Goal: Task Accomplishment & Management: Manage account settings

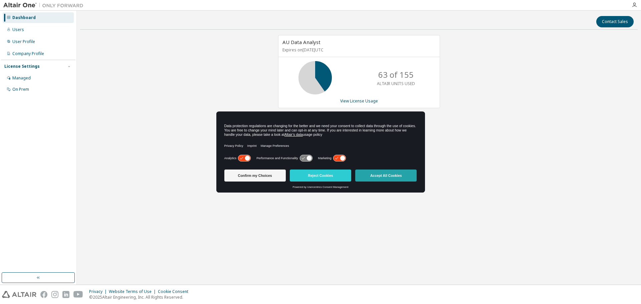
click at [369, 177] on button "Accept All Cookies" at bounding box center [385, 176] width 61 height 12
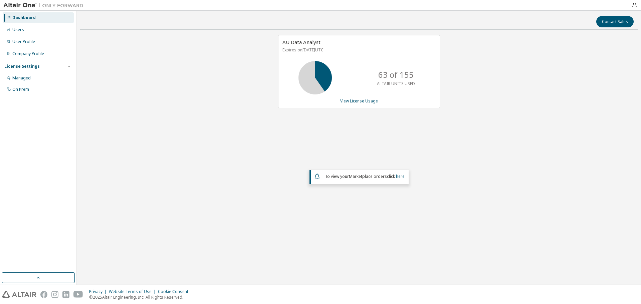
click at [21, 16] on div "Dashboard" at bounding box center [23, 17] width 23 height 5
drag, startPoint x: 350, startPoint y: 49, endPoint x: 277, endPoint y: 49, distance: 73.4
click at [277, 49] on div "AU Data Analyst Expires on November 14, 2025 UTC 63 of 155 ALTAIR UNITS USED Vi…" at bounding box center [355, 75] width 169 height 80
click at [23, 79] on div "Managed" at bounding box center [21, 77] width 18 height 5
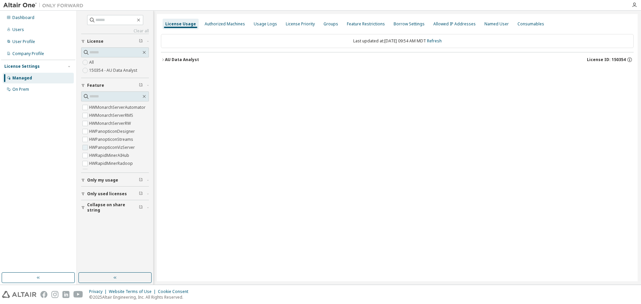
scroll to position [164, 0]
click at [94, 95] on input "text" at bounding box center [115, 96] width 52 height 7
type input "*******"
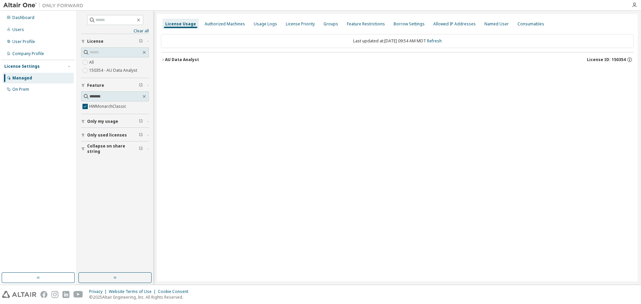
click at [80, 135] on div "Clear all Collapse on share string Only used licenses Only my usage Feature ***…" at bounding box center [115, 142] width 74 height 260
click at [104, 122] on span "Only my usage" at bounding box center [102, 121] width 31 height 5
click at [113, 135] on span "Only used licenses" at bounding box center [107, 135] width 40 height 5
click at [108, 119] on span "Only my usage" at bounding box center [102, 118] width 31 height 5
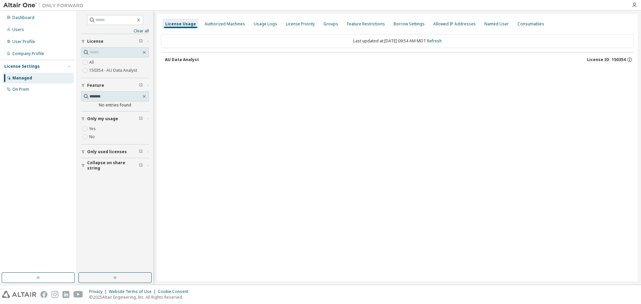
click at [92, 163] on span "Collapse on share string" at bounding box center [113, 165] width 52 height 11
click at [22, 30] on div "Users" at bounding box center [18, 29] width 12 height 5
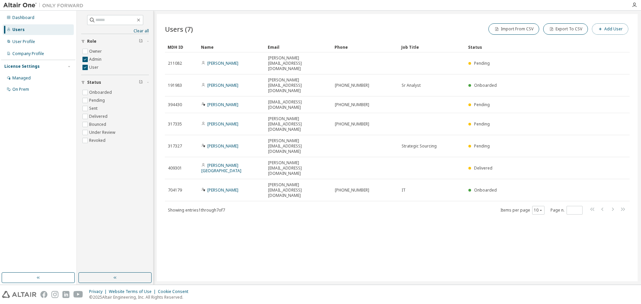
click at [606, 31] on button "Add User" at bounding box center [610, 28] width 36 height 11
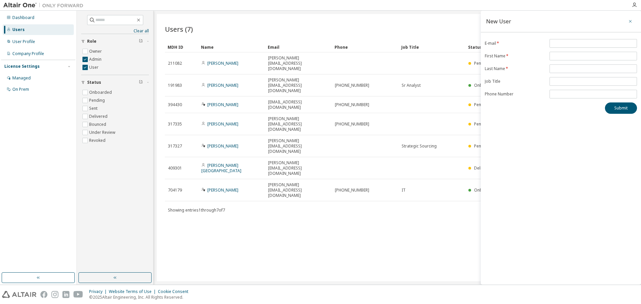
click at [628, 21] on icon "button" at bounding box center [630, 21] width 5 height 5
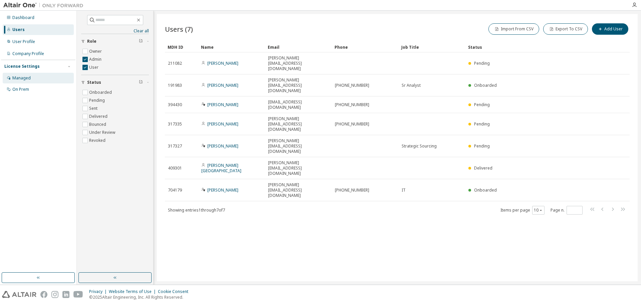
click at [20, 77] on div "Managed" at bounding box center [21, 77] width 18 height 5
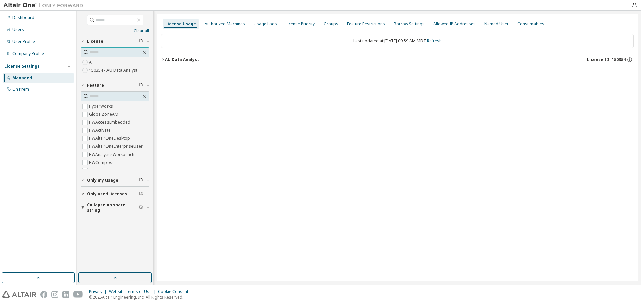
click at [114, 51] on input "text" at bounding box center [115, 52] width 52 height 7
click at [23, 41] on div "User Profile" at bounding box center [23, 41] width 23 height 5
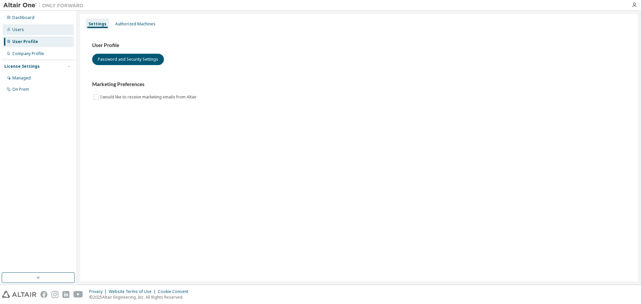
click at [19, 29] on div "Users" at bounding box center [18, 29] width 12 height 5
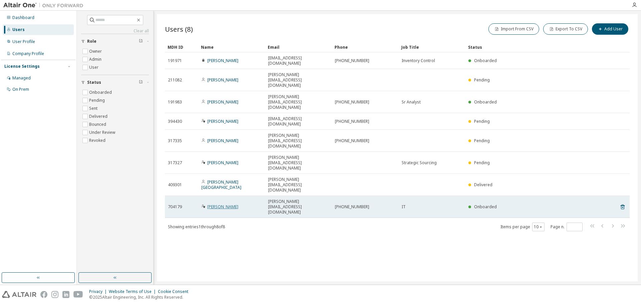
click at [216, 204] on link "Anthony James" at bounding box center [222, 207] width 31 height 6
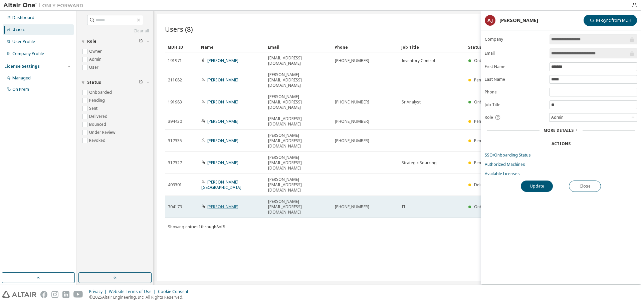
click at [217, 204] on link "Anthony James" at bounding box center [222, 207] width 31 height 6
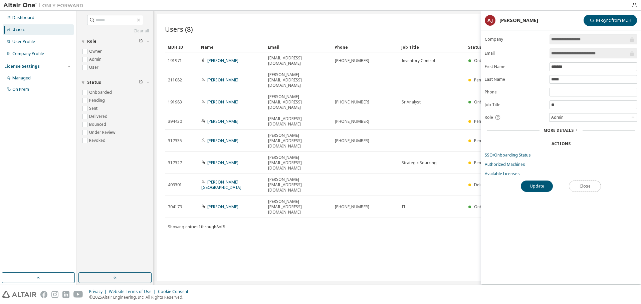
click at [591, 189] on button "Close" at bounding box center [585, 186] width 32 height 11
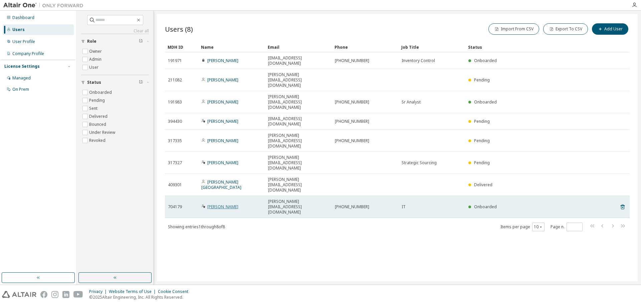
click at [219, 204] on link "Anthony James" at bounding box center [222, 207] width 31 height 6
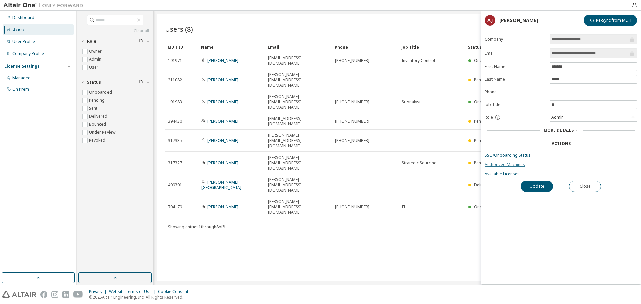
click at [504, 164] on link "Authorized Machines" at bounding box center [561, 164] width 152 height 5
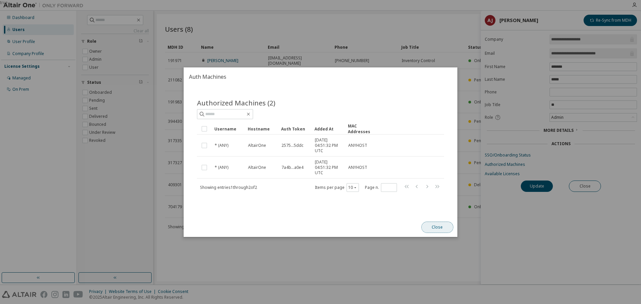
click at [424, 225] on button "Close" at bounding box center [437, 227] width 32 height 11
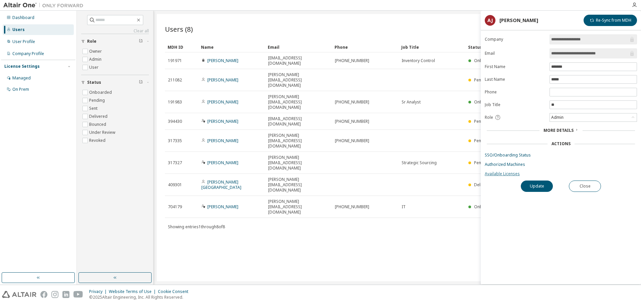
click at [500, 174] on link "Available Licenses" at bounding box center [561, 173] width 152 height 5
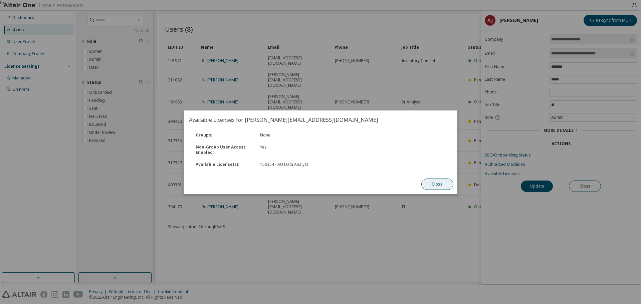
click at [437, 184] on button "Close" at bounding box center [437, 184] width 32 height 11
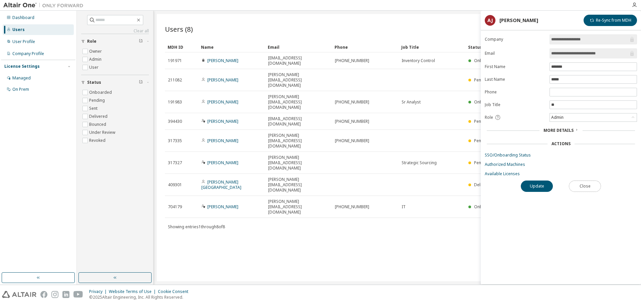
click at [585, 187] on button "Close" at bounding box center [585, 186] width 32 height 11
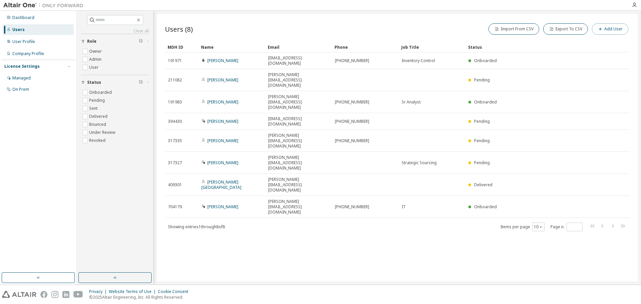
click at [614, 29] on button "Add User" at bounding box center [610, 28] width 36 height 11
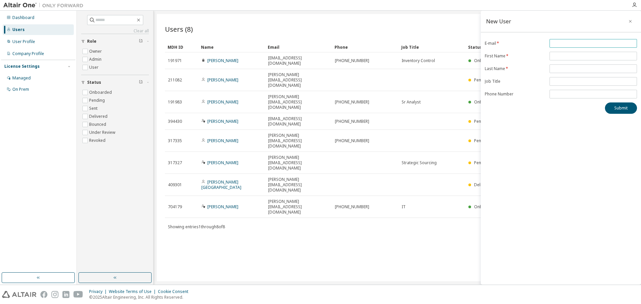
click at [563, 44] on input "email" at bounding box center [593, 43] width 84 height 5
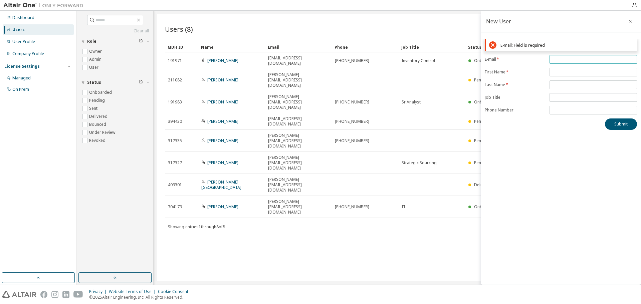
click at [557, 59] on input "email" at bounding box center [593, 59] width 84 height 5
click at [631, 21] on icon "button" at bounding box center [630, 21] width 5 height 5
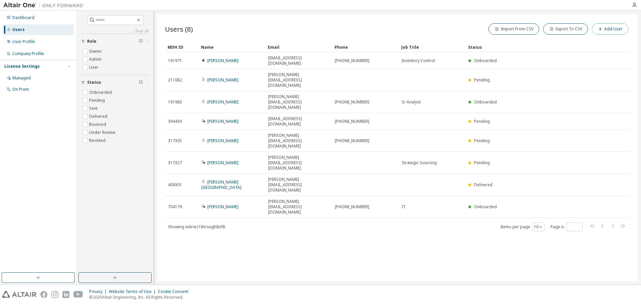
click at [610, 31] on button "Add User" at bounding box center [610, 28] width 36 height 11
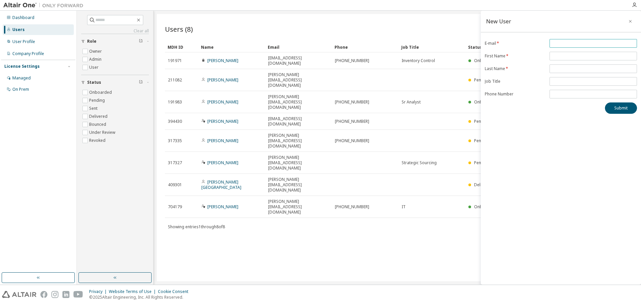
click at [561, 42] on input "email" at bounding box center [593, 43] width 84 height 5
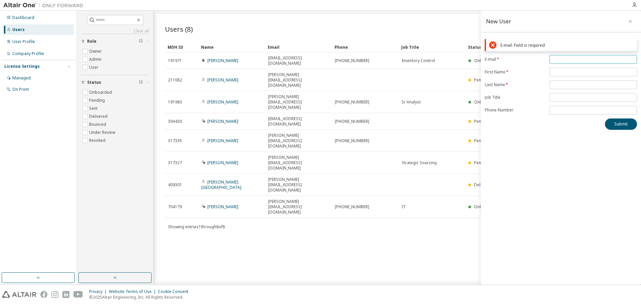
click at [573, 59] on input "email" at bounding box center [593, 59] width 84 height 5
paste input "**********"
type input "**********"
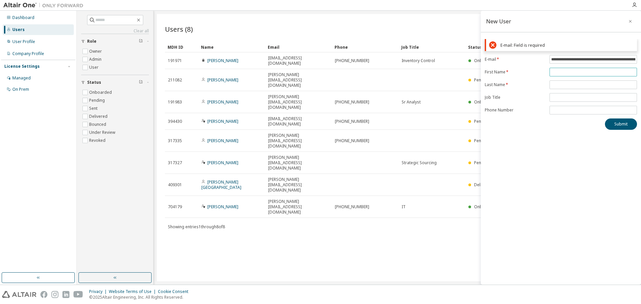
click at [607, 57] on form "**********" at bounding box center [561, 84] width 152 height 59
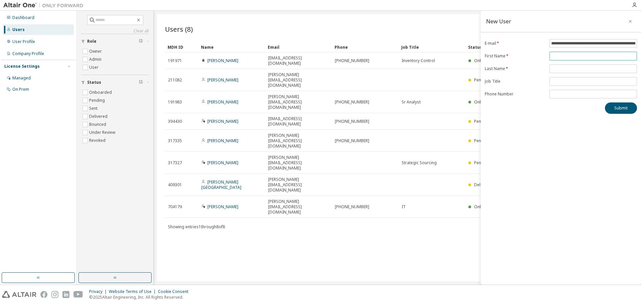
click at [607, 57] on input "text" at bounding box center [593, 55] width 84 height 5
click at [600, 44] on div "**********" at bounding box center [561, 76] width 160 height 75
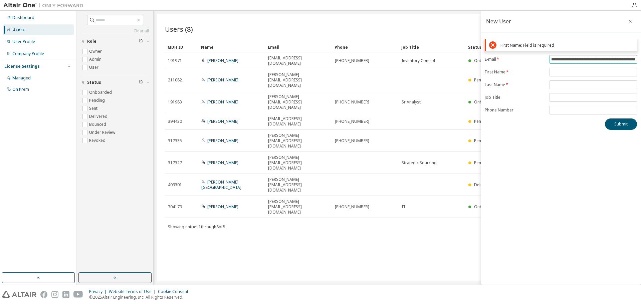
click at [600, 44] on div "First Name: Field is required" at bounding box center [567, 45] width 134 height 5
click at [596, 55] on span "**********" at bounding box center [592, 59] width 87 height 9
click at [596, 60] on input "**********" at bounding box center [593, 59] width 84 height 5
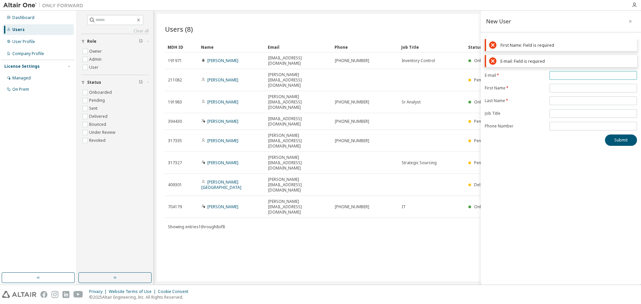
click at [564, 74] on input "email" at bounding box center [593, 75] width 84 height 5
paste input "**********"
type input "**********"
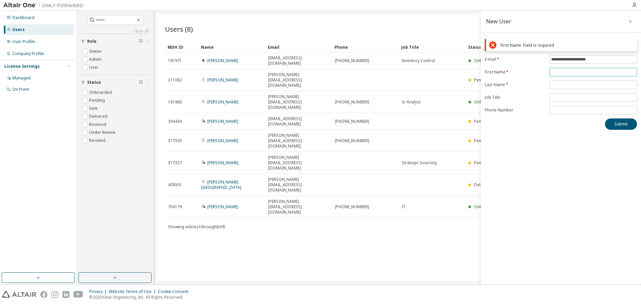
click at [564, 88] on form "**********" at bounding box center [561, 84] width 152 height 59
drag, startPoint x: 561, startPoint y: 60, endPoint x: 544, endPoint y: 60, distance: 17.4
click at [544, 60] on form "**********" at bounding box center [561, 84] width 152 height 59
click at [559, 73] on input "text" at bounding box center [593, 71] width 84 height 5
paste input "*****"
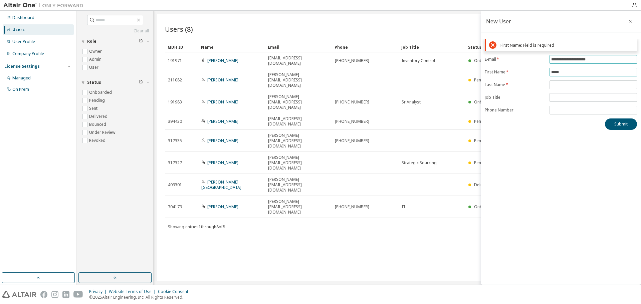
type input "*****"
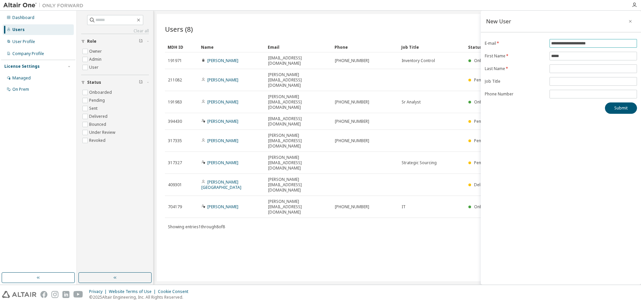
click at [567, 59] on form "**********" at bounding box center [561, 68] width 152 height 59
click at [569, 45] on input "**********" at bounding box center [593, 43] width 84 height 5
click at [570, 44] on input "**********" at bounding box center [593, 43] width 84 height 5
drag, startPoint x: 576, startPoint y: 44, endPoint x: 568, endPoint y: 43, distance: 7.7
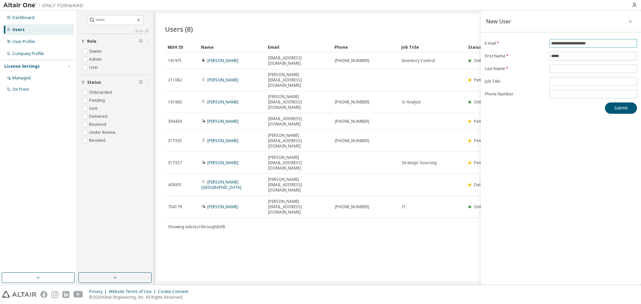
click at [568, 43] on input "**********" at bounding box center [593, 43] width 84 height 5
click at [566, 45] on input "**********" at bounding box center [593, 43] width 84 height 5
drag, startPoint x: 563, startPoint y: 45, endPoint x: 576, endPoint y: 46, distance: 13.1
click at [576, 46] on input "**********" at bounding box center [593, 43] width 84 height 5
click at [554, 70] on input "text" at bounding box center [593, 68] width 84 height 5
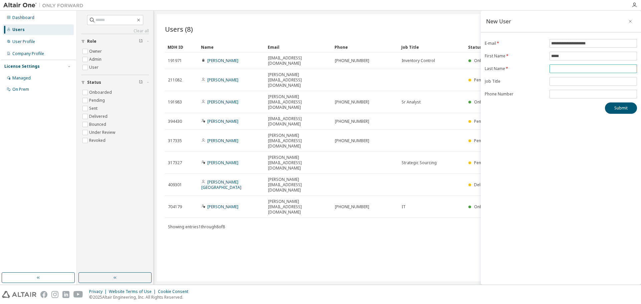
paste input "*******"
type input "*******"
click at [564, 84] on input "text" at bounding box center [593, 81] width 84 height 5
click at [568, 80] on input "text" at bounding box center [593, 81] width 84 height 5
type input "**********"
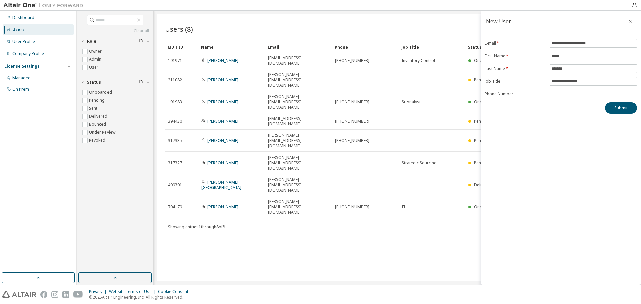
click at [565, 89] on form "**********" at bounding box center [561, 68] width 152 height 59
click at [563, 98] on div "**********" at bounding box center [561, 76] width 160 height 75
click at [561, 95] on input "tel" at bounding box center [593, 93] width 84 height 5
paste input "**********"
type input "**********"
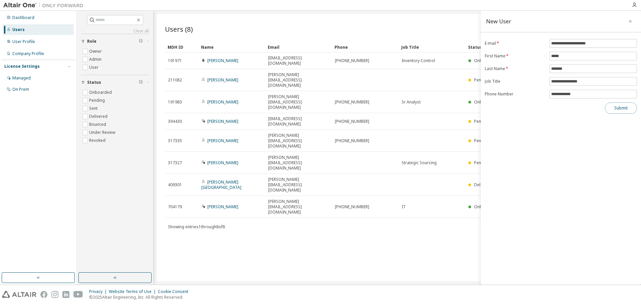
click at [612, 110] on button "Submit" at bounding box center [621, 107] width 32 height 11
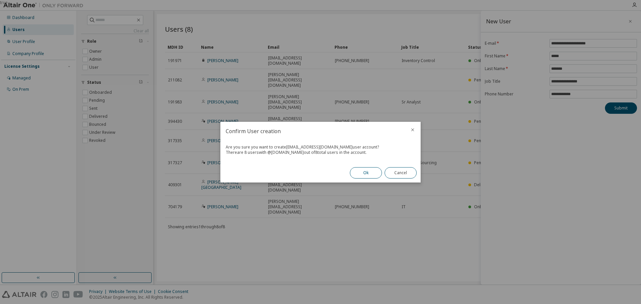
click at [363, 172] on button "Ok" at bounding box center [366, 172] width 32 height 11
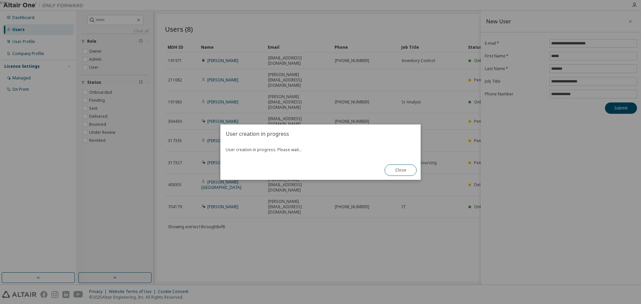
click at [402, 169] on button "Close" at bounding box center [400, 170] width 32 height 11
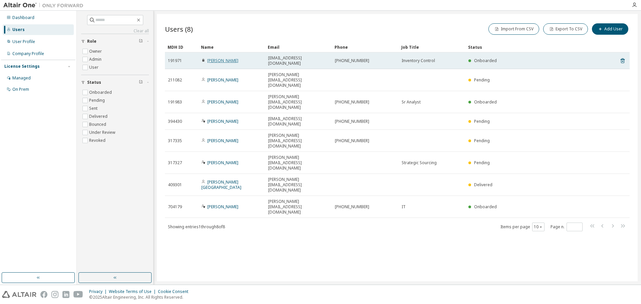
click at [223, 58] on link "Roger Flanagan" at bounding box center [222, 61] width 31 height 6
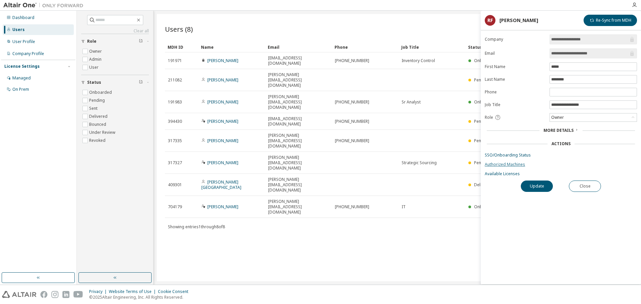
click at [497, 165] on link "Authorized Machines" at bounding box center [561, 164] width 152 height 5
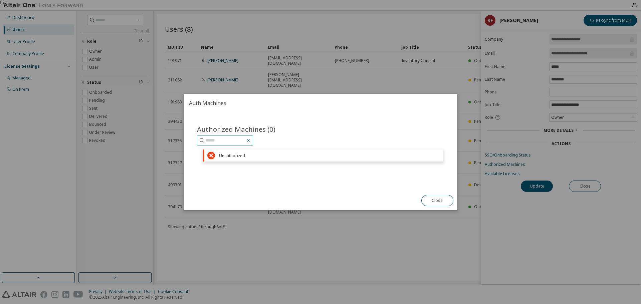
click at [251, 140] on icon "button" at bounding box center [248, 140] width 5 height 5
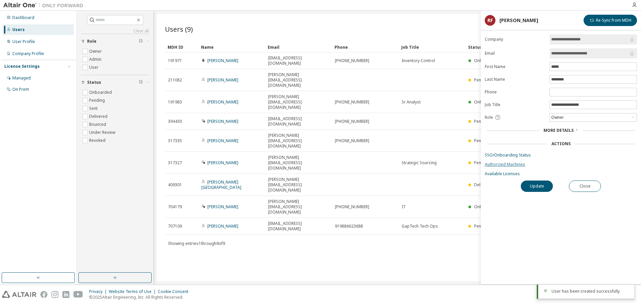
click at [500, 166] on link "Authorized Machines" at bounding box center [561, 164] width 152 height 5
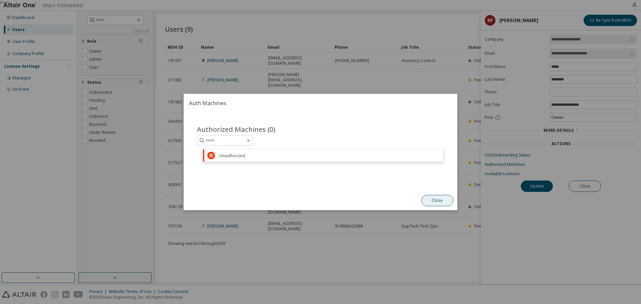
click at [436, 200] on button "Close" at bounding box center [437, 200] width 32 height 11
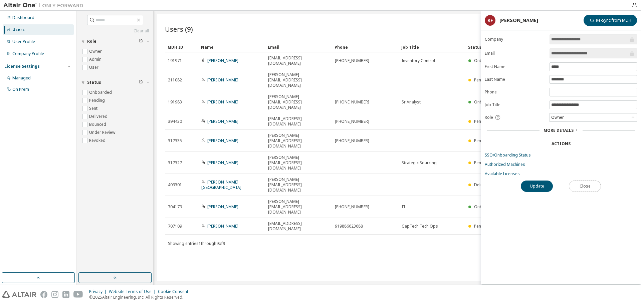
click at [587, 186] on button "Close" at bounding box center [585, 186] width 32 height 11
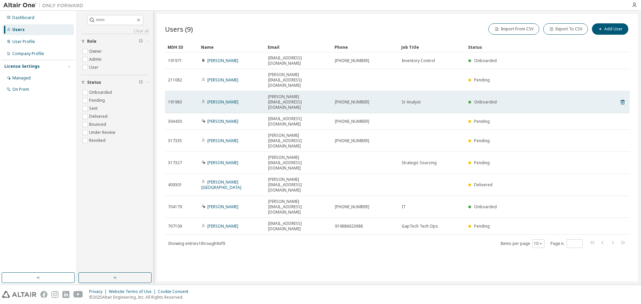
click at [173, 99] on span "191983" at bounding box center [175, 101] width 14 height 5
click at [212, 99] on link "Tony Ruffy" at bounding box center [222, 102] width 31 height 6
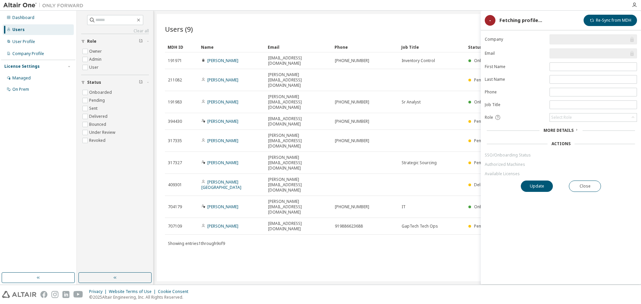
click at [506, 164] on link "Authorized Machines" at bounding box center [561, 164] width 152 height 5
click at [507, 163] on link "Authorized Machines" at bounding box center [561, 164] width 152 height 5
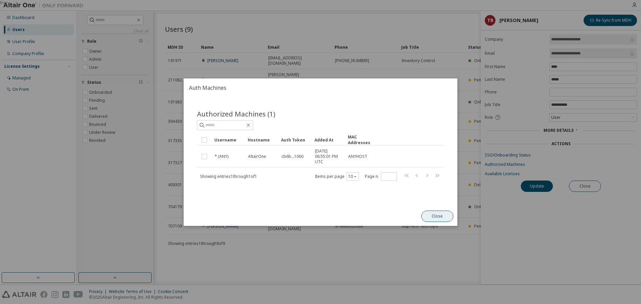
click at [433, 219] on button "Close" at bounding box center [437, 216] width 32 height 11
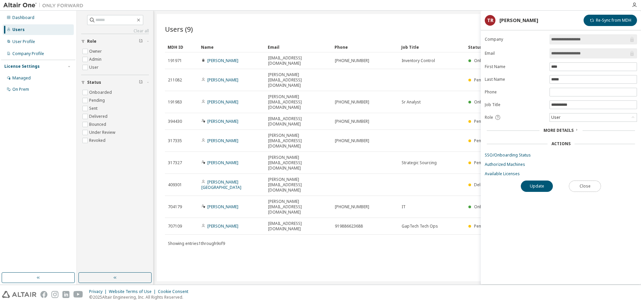
click at [579, 185] on button "Close" at bounding box center [585, 186] width 32 height 11
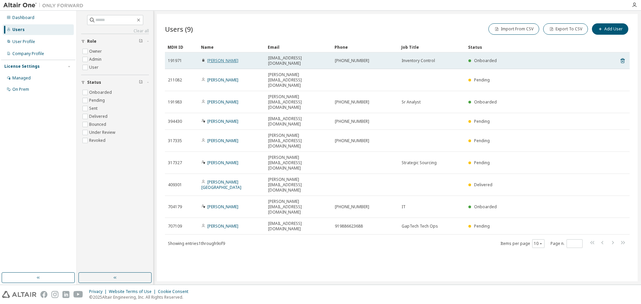
click at [225, 58] on link "Roger Flanagan" at bounding box center [222, 61] width 31 height 6
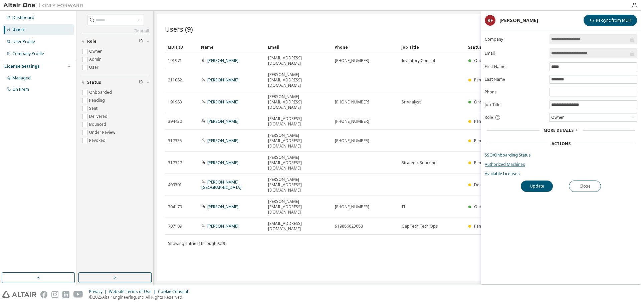
click at [502, 164] on link "Authorized Machines" at bounding box center [561, 164] width 152 height 5
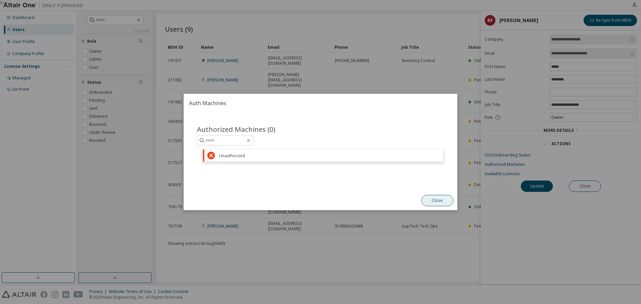
click at [434, 200] on button "Close" at bounding box center [437, 200] width 32 height 11
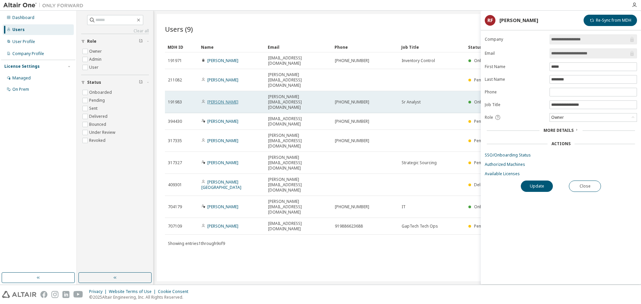
click at [219, 99] on link "Tony Ruffy" at bounding box center [222, 102] width 31 height 6
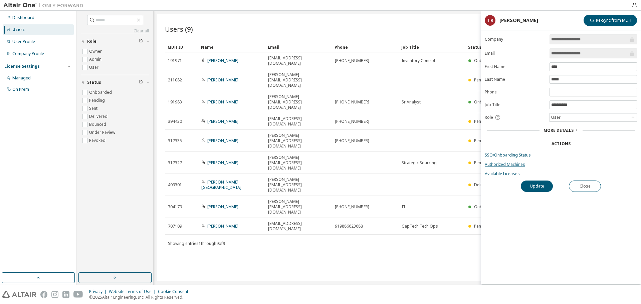
click at [509, 164] on link "Authorized Machines" at bounding box center [561, 164] width 152 height 5
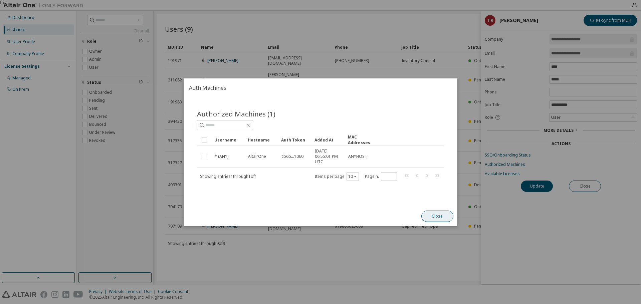
drag, startPoint x: 434, startPoint y: 217, endPoint x: 358, endPoint y: 190, distance: 80.8
click at [434, 217] on button "Close" at bounding box center [437, 216] width 32 height 11
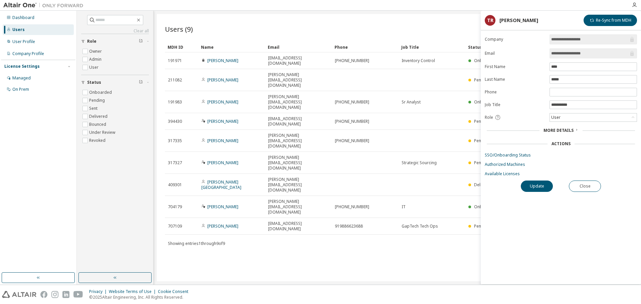
click at [451, 19] on div "Users (9) Import From CSV Export To CSV Add User Clear Load Save Save As Field …" at bounding box center [397, 147] width 481 height 267
click at [585, 186] on button "Close" at bounding box center [585, 186] width 32 height 11
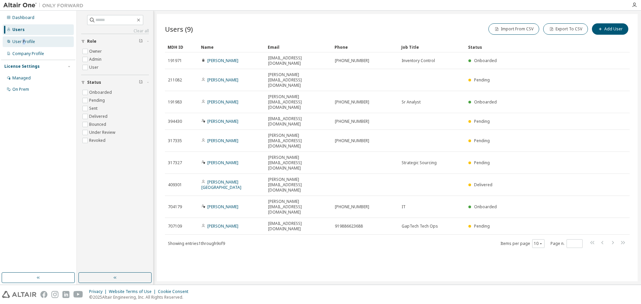
click at [23, 42] on div "User Profile" at bounding box center [23, 41] width 23 height 5
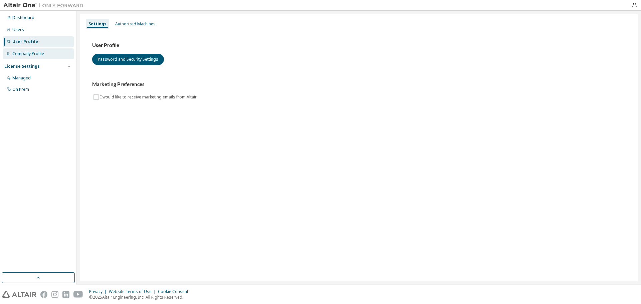
click at [26, 52] on div "Company Profile" at bounding box center [28, 53] width 32 height 5
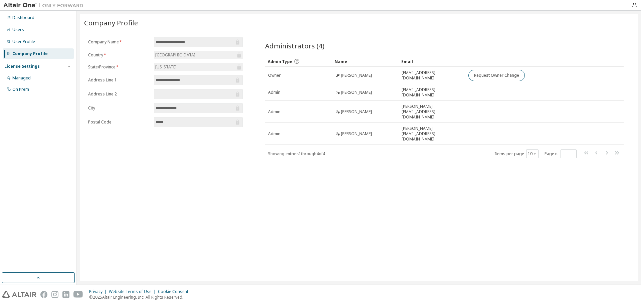
click at [133, 161] on div "**********" at bounding box center [165, 102] width 163 height 147
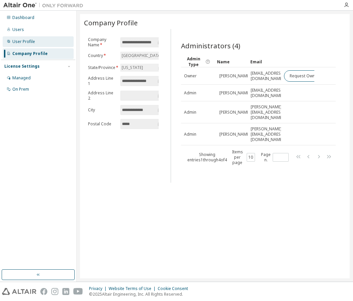
click at [22, 40] on div "User Profile" at bounding box center [23, 41] width 23 height 5
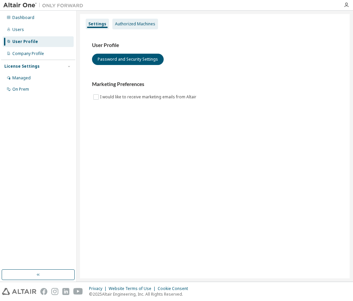
click at [134, 24] on div "Authorized Machines" at bounding box center [135, 23] width 40 height 5
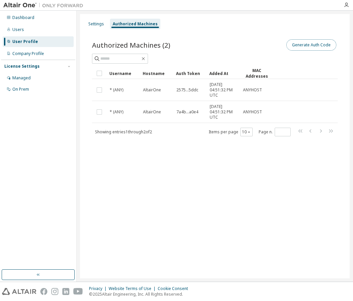
click at [315, 44] on button "Generate Auth Code" at bounding box center [312, 44] width 50 height 11
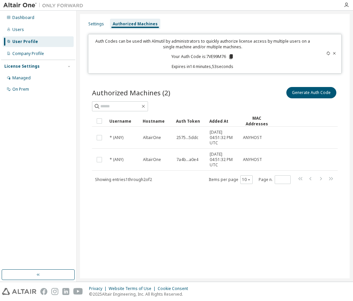
click at [215, 56] on p "Your Auth Code is: 7VE99M76" at bounding box center [203, 57] width 63 height 6
copy p "7VE99M76"
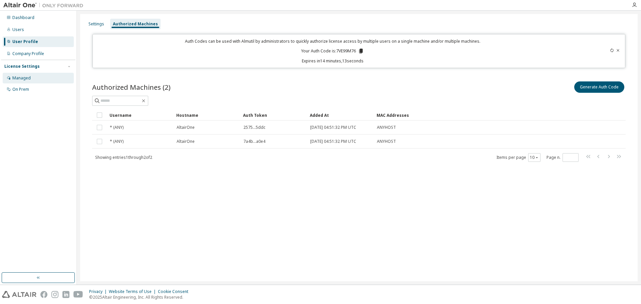
click at [22, 78] on div "Managed" at bounding box center [21, 77] width 18 height 5
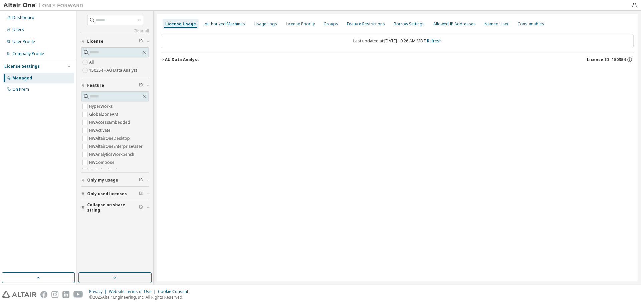
click at [180, 23] on div "License Usage" at bounding box center [180, 23] width 31 height 5
click at [180, 68] on div "Last updated at: Mon 2025-10-06 10:27 AM MDT Refresh AU Data Analyst License ID…" at bounding box center [397, 50] width 473 height 41
click at [182, 59] on div "AU Data Analyst" at bounding box center [182, 59] width 34 height 5
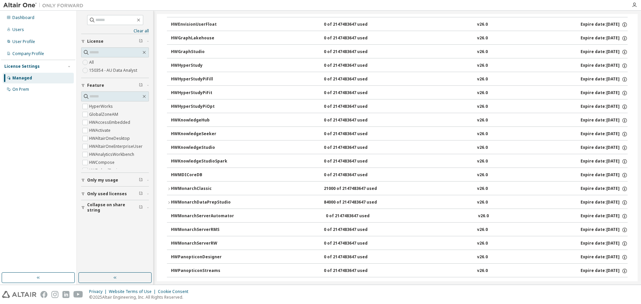
scroll to position [234, 0]
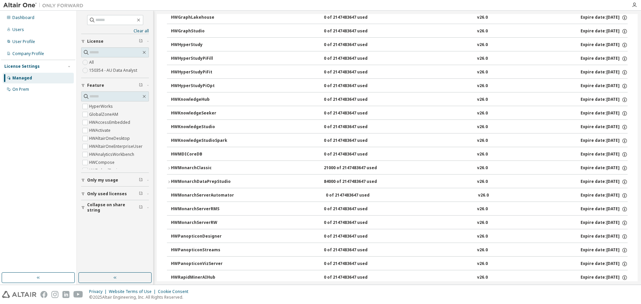
click at [185, 168] on div "HWMonarchClassic" at bounding box center [201, 168] width 60 height 6
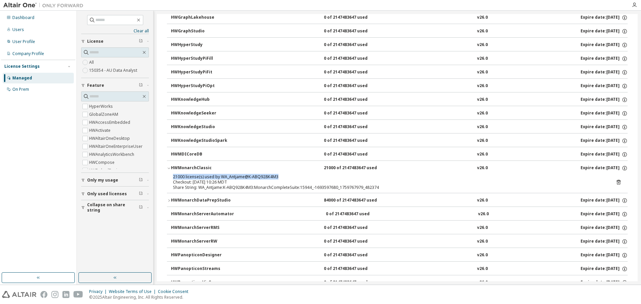
drag, startPoint x: 174, startPoint y: 176, endPoint x: 281, endPoint y: 178, distance: 107.5
click at [281, 178] on div "21000 license(s) used by WA_Antjame@K-ABQ928K4M3" at bounding box center [389, 176] width 433 height 5
click at [193, 198] on div "HWMonarchDataPrepStudio" at bounding box center [201, 201] width 60 height 6
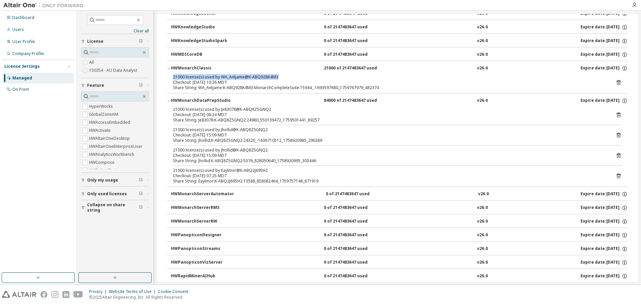
scroll to position [334, 0]
drag, startPoint x: 237, startPoint y: 108, endPoint x: 251, endPoint y: 108, distance: 13.4
click at [251, 108] on div "21000 license(s) used by Je83078@K-ABQ8Z5GNQ2" at bounding box center [389, 108] width 433 height 5
drag, startPoint x: 235, startPoint y: 129, endPoint x: 262, endPoint y: 129, distance: 27.4
click at [262, 129] on div "21000 license(s) used by Jhollid@K-ABQ8Z5GNQ2" at bounding box center [389, 129] width 433 height 5
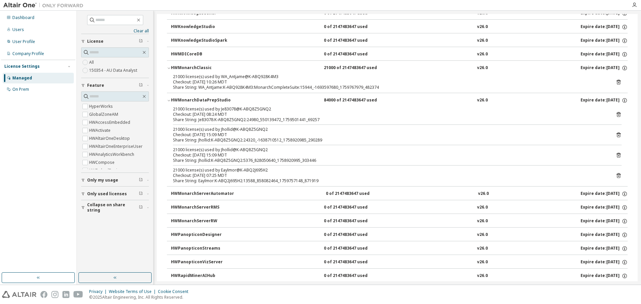
click at [219, 129] on div "21000 license(s) used by Jhollid@K-ABQ8Z5GNQ2" at bounding box center [389, 129] width 433 height 5
click at [220, 150] on div "21000 license(s) used by Jhollid@K-ABQ8Z5GNQ2" at bounding box center [389, 149] width 433 height 5
drag, startPoint x: 175, startPoint y: 149, endPoint x: 264, endPoint y: 147, distance: 89.5
click at [264, 147] on div "21000 license(s) used by Jhollid@K-ABQ8Z5GNQ2" at bounding box center [389, 149] width 433 height 5
drag, startPoint x: 266, startPoint y: 129, endPoint x: 174, endPoint y: 132, distance: 92.5
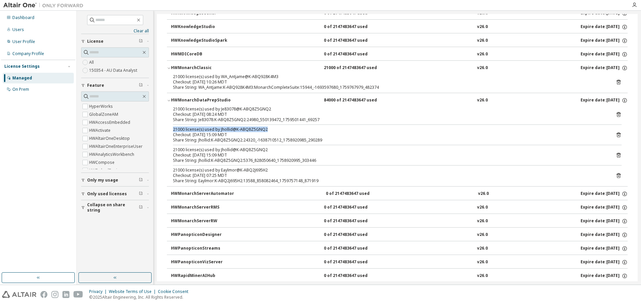
click at [174, 132] on div "21000 license(s) used by Jhollid@K-ABQ8Z5GNQ2" at bounding box center [389, 129] width 433 height 5
drag, startPoint x: 320, startPoint y: 118, endPoint x: 243, endPoint y: 120, distance: 77.5
click at [243, 120] on div "Share String: Je83078:K-ABQ8Z5GNQ2:24980_550139472_1759501441_69257" at bounding box center [389, 119] width 433 height 5
drag, startPoint x: 320, startPoint y: 140, endPoint x: 254, endPoint y: 142, distance: 65.4
click at [254, 142] on div "Share String: Jhollid:K-ABQ8Z5GNQ2:24320_-1638710512_1758920985_290289" at bounding box center [389, 140] width 433 height 5
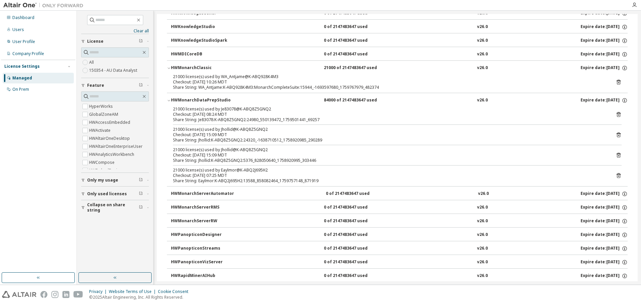
click at [183, 109] on div "21000 license(s) used by Je83078@K-ABQ8Z5GNQ2" at bounding box center [389, 108] width 433 height 5
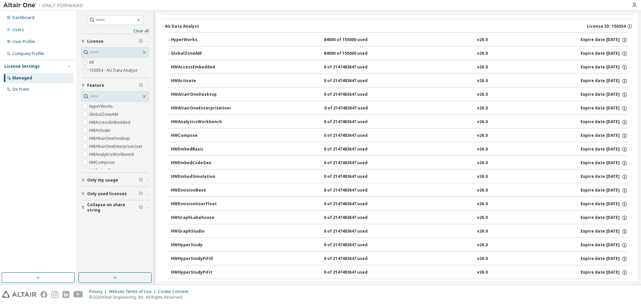
scroll to position [0, 0]
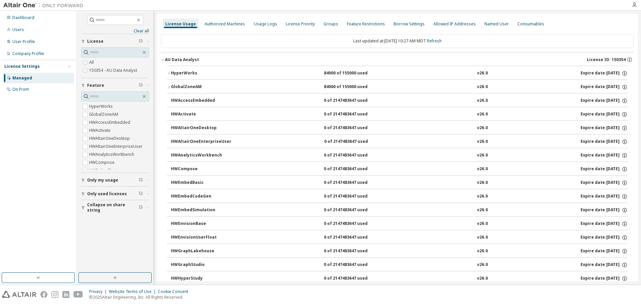
click at [168, 72] on icon "button" at bounding box center [169, 73] width 4 height 4
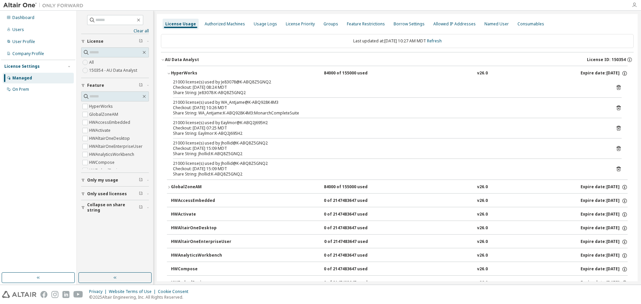
click at [636, 5] on icon "button" at bounding box center [633, 4] width 5 height 5
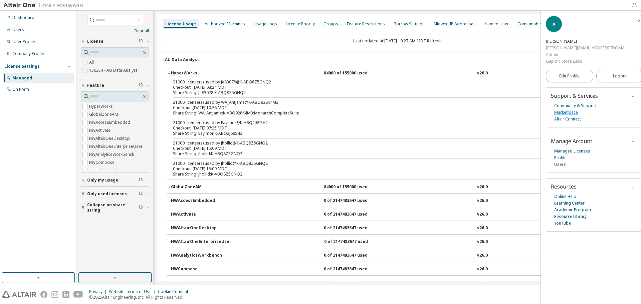
click at [562, 109] on link "Marketplace" at bounding box center [566, 112] width 24 height 7
click at [177, 23] on div "License Usage" at bounding box center [180, 23] width 31 height 5
click at [169, 72] on icon "button" at bounding box center [169, 73] width 4 height 4
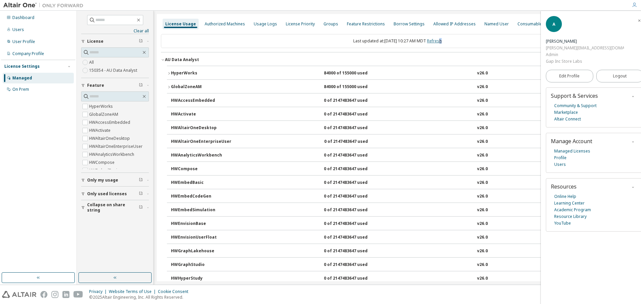
drag, startPoint x: 455, startPoint y: 41, endPoint x: 446, endPoint y: 41, distance: 9.0
click at [446, 41] on div "Last updated at: Mon 2025-10-06 10:27 AM MDT Refresh" at bounding box center [397, 41] width 473 height 14
click at [442, 41] on link "Refresh" at bounding box center [434, 41] width 15 height 6
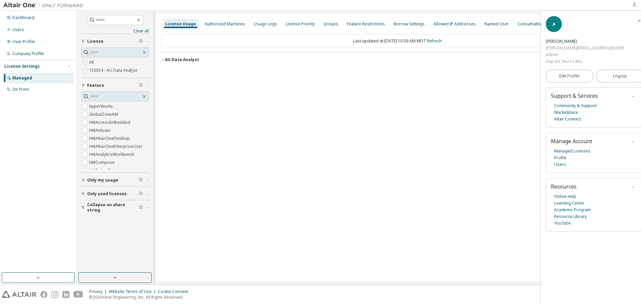
click at [162, 60] on icon "button" at bounding box center [163, 60] width 4 height 4
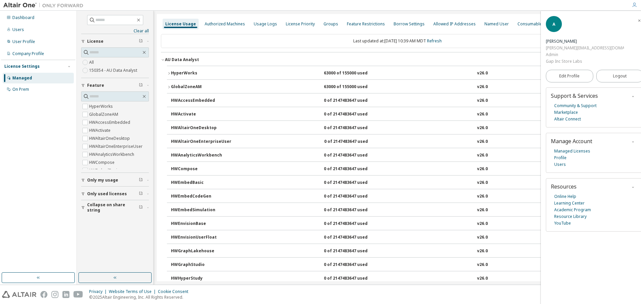
click at [168, 87] on icon "button" at bounding box center [169, 87] width 4 height 4
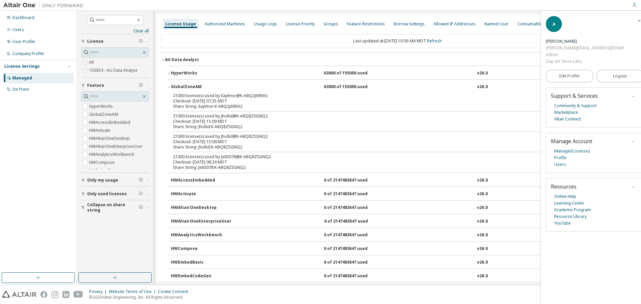
click at [172, 74] on div "HyperWorks" at bounding box center [201, 73] width 60 height 6
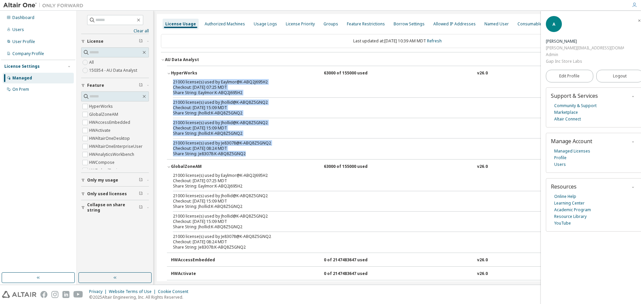
drag, startPoint x: 174, startPoint y: 81, endPoint x: 290, endPoint y: 154, distance: 137.1
click at [290, 154] on div "21000 license(s) used by Eaylmor@K-ABQ2J695H2 Checkout: 2025-10-06 07:25 MDT Sh…" at bounding box center [397, 119] width 461 height 80
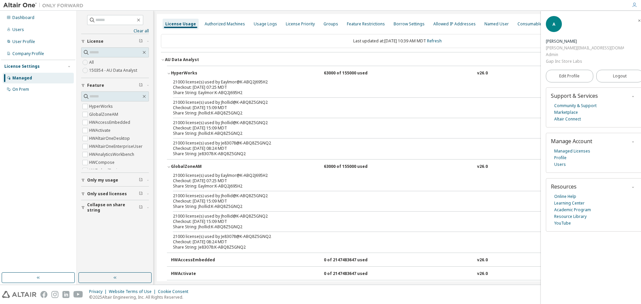
click at [18, 141] on div "Dashboard Users User Profile Company Profile License Settings Managed On Prem" at bounding box center [38, 142] width 74 height 260
click at [565, 148] on link "Managed Licenses" at bounding box center [572, 151] width 36 height 7
click at [564, 102] on link "Community & Support" at bounding box center [575, 105] width 42 height 7
click at [16, 29] on div "Users" at bounding box center [18, 29] width 12 height 5
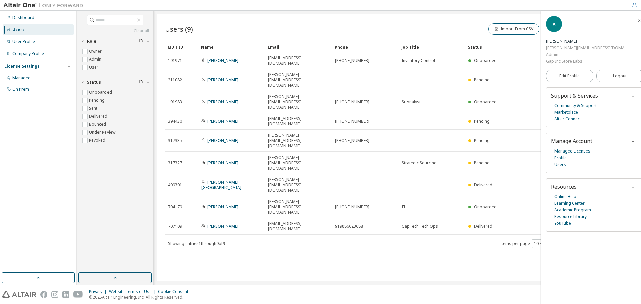
click at [637, 21] on icon "button" at bounding box center [639, 21] width 4 height 4
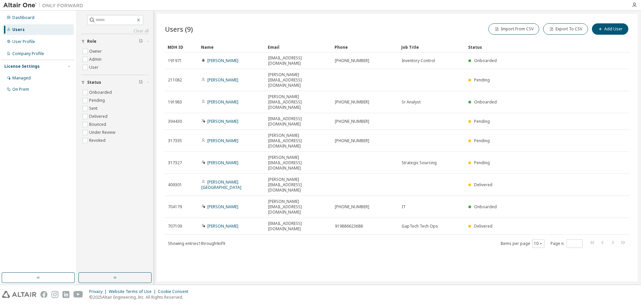
click at [507, 214] on div "Users (9) Import From CSV Export To CSV Add User Clear Load Save Save As Field …" at bounding box center [397, 147] width 481 height 267
click at [508, 30] on button "Import From CSV" at bounding box center [513, 28] width 51 height 11
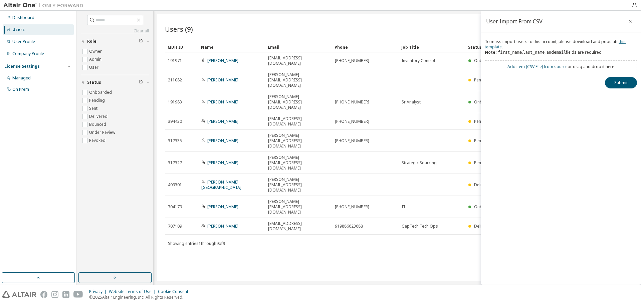
click at [493, 47] on link "this template" at bounding box center [555, 44] width 141 height 11
click at [578, 118] on div "User Import From CSV To mass import users to this account, please download and …" at bounding box center [561, 148] width 160 height 274
click at [630, 21] on icon "button" at bounding box center [630, 21] width 3 height 3
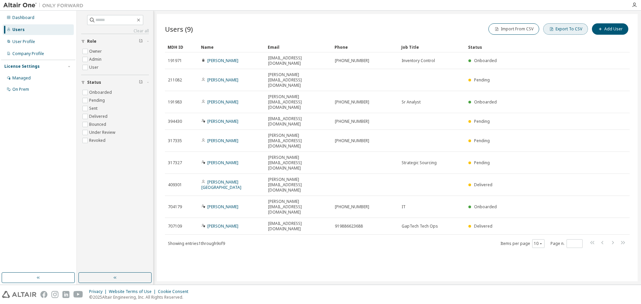
click at [569, 28] on button "Export To CSV" at bounding box center [565, 28] width 45 height 11
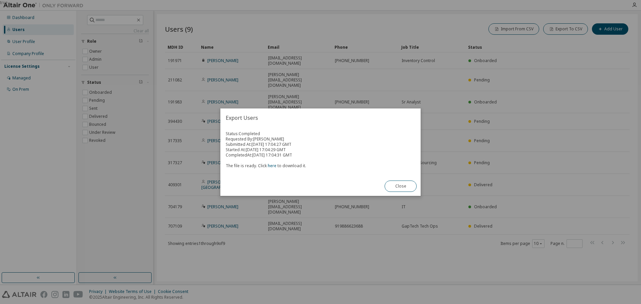
drag, startPoint x: 226, startPoint y: 132, endPoint x: 303, endPoint y: 157, distance: 81.2
click at [317, 156] on div "Status: Completed Requested By: Anthony James Submitted At: Mon, 06 Oct 2025 17…" at bounding box center [321, 149] width 190 height 37
click at [271, 165] on link "here" at bounding box center [272, 166] width 9 height 6
click at [358, 180] on div "Export Users Status: Completed Requested By: Anthony James Submitted At: Mon, 0…" at bounding box center [320, 151] width 200 height 87
click at [400, 186] on button "Close" at bounding box center [400, 186] width 32 height 11
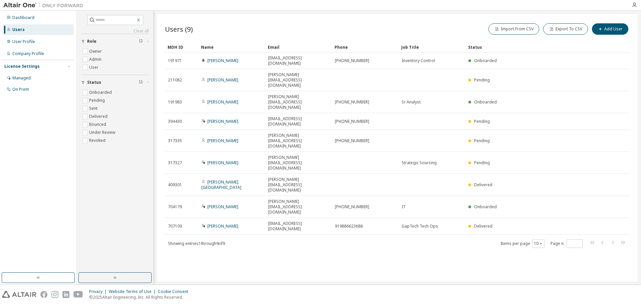
click at [196, 240] on div "Users (9) Import From CSV Export To CSV Add User Clear Load Save Save As Field …" at bounding box center [397, 147] width 481 height 267
click at [292, 232] on div "Users (9) Import From CSV Export To CSV Add User Clear Load Save Save As Field …" at bounding box center [397, 147] width 481 height 267
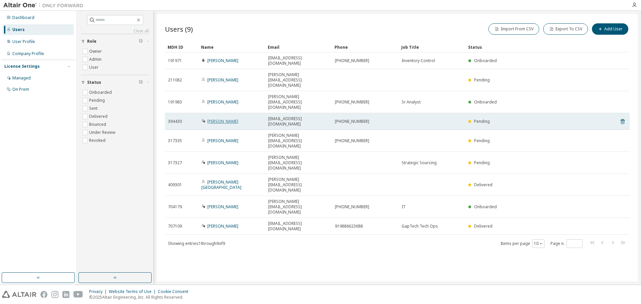
click at [211, 118] on link "Amanda Jones" at bounding box center [222, 121] width 31 height 6
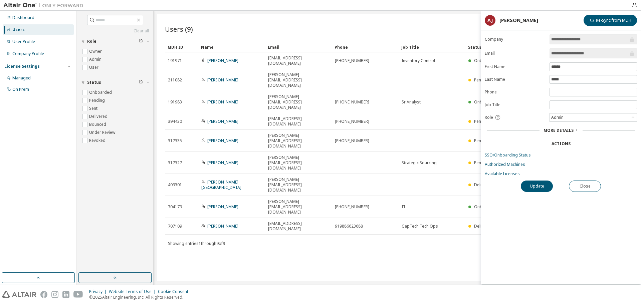
click at [507, 156] on link "SSO/Onboarding Status" at bounding box center [561, 155] width 152 height 5
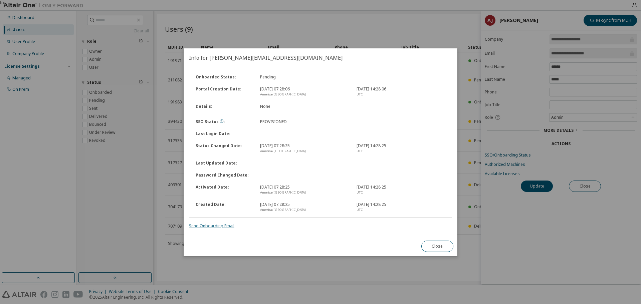
click at [214, 226] on link "Send Onboarding Email" at bounding box center [211, 226] width 45 height 6
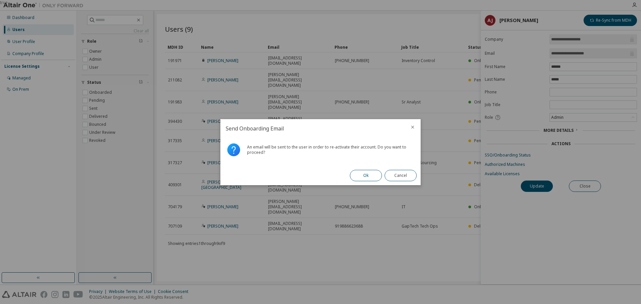
click at [367, 177] on button "Ok" at bounding box center [366, 175] width 32 height 11
click at [403, 178] on button "Close" at bounding box center [400, 175] width 32 height 11
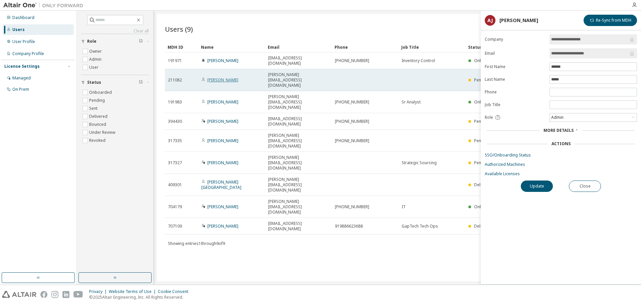
click at [223, 77] on link "Michael Makofske" at bounding box center [222, 80] width 31 height 6
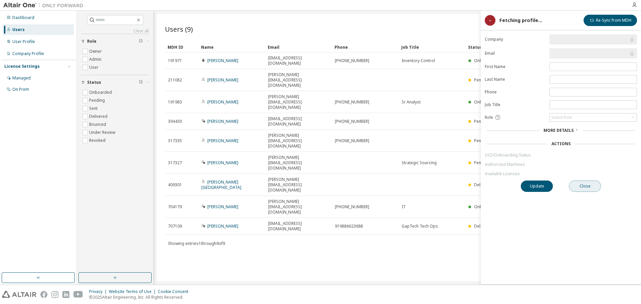
click at [589, 186] on button "Close" at bounding box center [585, 186] width 32 height 11
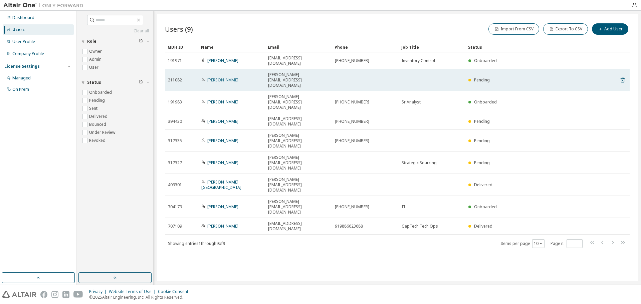
click at [215, 77] on link "Michael Makofske" at bounding box center [222, 80] width 31 height 6
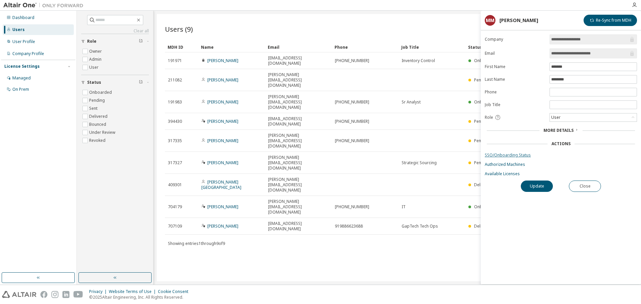
click at [505, 155] on link "SSO/Onboarding Status" at bounding box center [561, 155] width 152 height 5
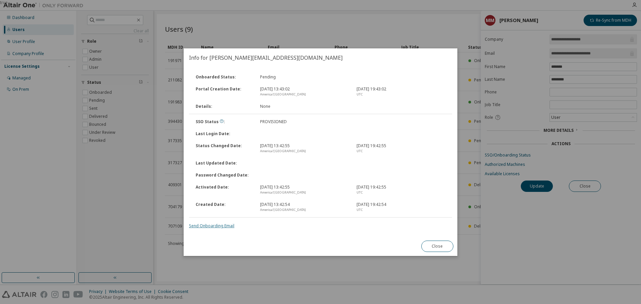
click at [217, 227] on link "Send Onboarding Email" at bounding box center [211, 226] width 45 height 6
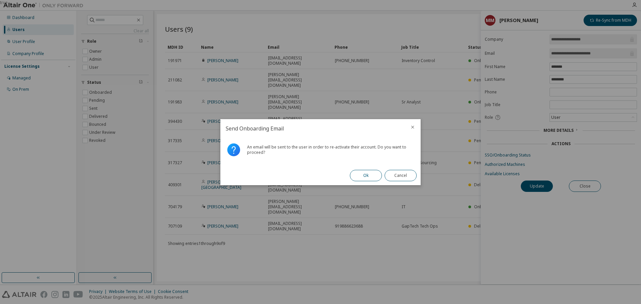
click at [368, 174] on button "Ok" at bounding box center [366, 175] width 32 height 11
click at [409, 175] on button "Close" at bounding box center [400, 175] width 32 height 11
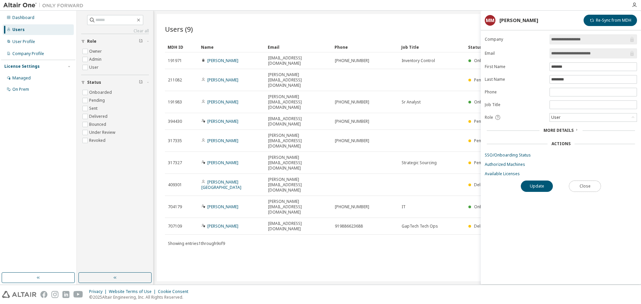
click at [584, 185] on button "Close" at bounding box center [585, 186] width 32 height 11
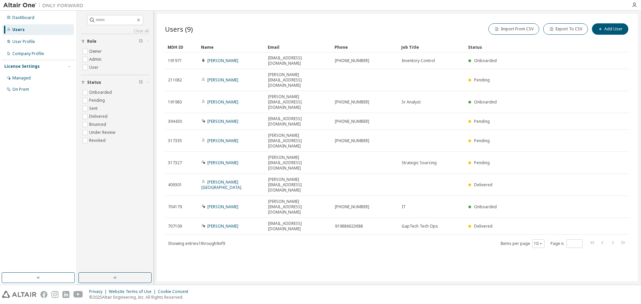
drag, startPoint x: 269, startPoint y: 225, endPoint x: 192, endPoint y: 189, distance: 85.7
click at [268, 225] on div "Users (9) Import From CSV Export To CSV Add User Clear Load Save Save As Field …" at bounding box center [397, 147] width 481 height 267
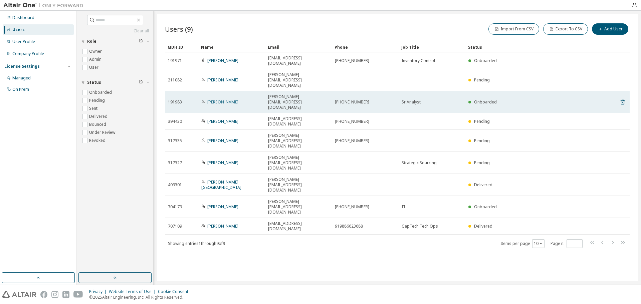
click at [215, 99] on link "Tony Ruffy" at bounding box center [222, 102] width 31 height 6
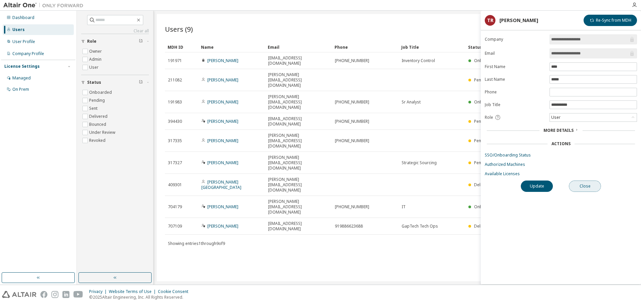
click at [587, 188] on button "Close" at bounding box center [585, 186] width 32 height 11
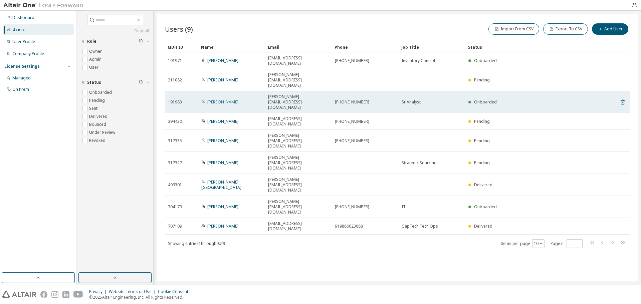
click at [212, 99] on link "Tony Ruffy" at bounding box center [222, 102] width 31 height 6
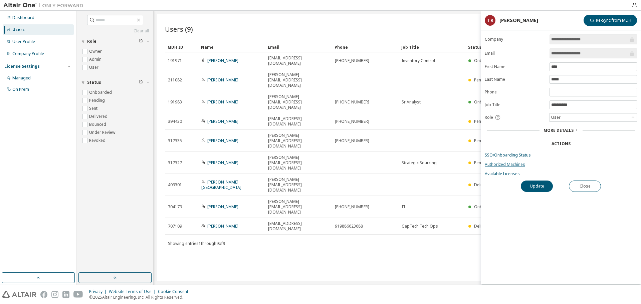
click at [506, 163] on link "Authorized Machines" at bounding box center [561, 164] width 152 height 5
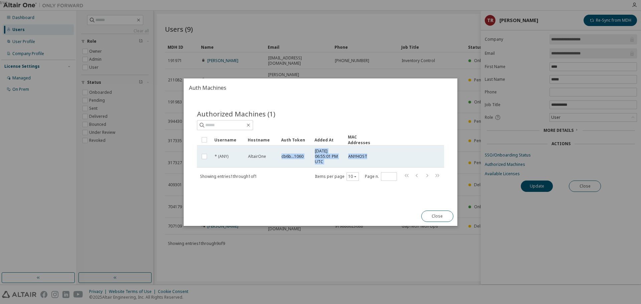
drag, startPoint x: 356, startPoint y: 157, endPoint x: 278, endPoint y: 155, distance: 78.5
click at [278, 155] on tr "* (ANY) AltairOne cb6b...1060 2022-02-08 06:55:01 PM UTC ANYHOST" at bounding box center [320, 157] width 247 height 22
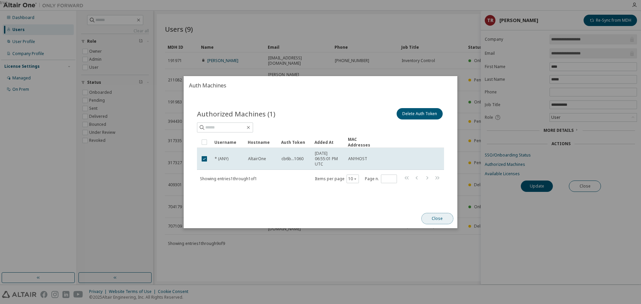
click at [436, 214] on button "Close" at bounding box center [437, 218] width 32 height 11
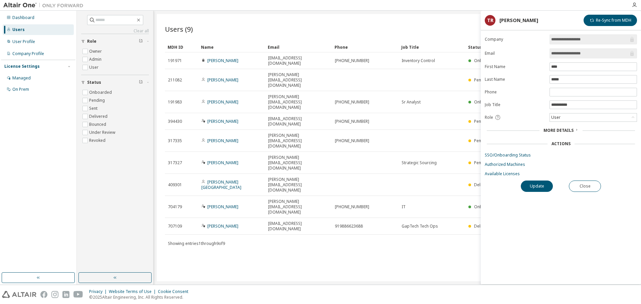
click at [286, 249] on div "Users (9) Import From CSV Export To CSV Add User Clear Load Save Save As Field …" at bounding box center [397, 147] width 481 height 267
click at [581, 188] on button "Close" at bounding box center [585, 186] width 32 height 11
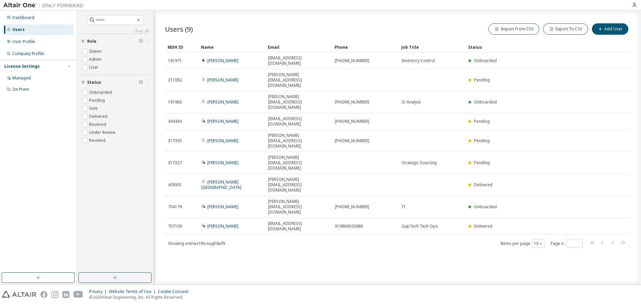
click at [363, 225] on div "Users (9) Import From CSV Export To CSV Add User Clear Load Save Save As Field …" at bounding box center [397, 147] width 481 height 267
click at [235, 206] on div "Users (9) Import From CSV Export To CSV Add User Clear Load Save Save As Field …" at bounding box center [397, 147] width 481 height 267
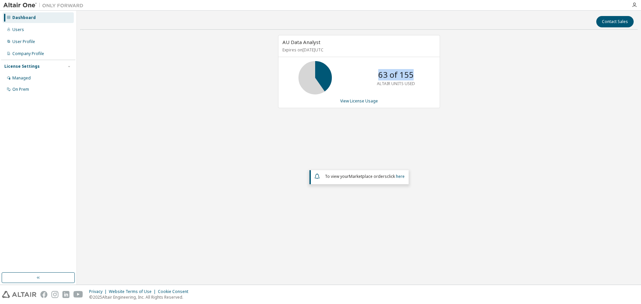
drag, startPoint x: 420, startPoint y: 75, endPoint x: 378, endPoint y: 72, distance: 41.5
click at [378, 72] on div "63 of 155 ALTAIR UNITS USED" at bounding box center [395, 77] width 53 height 33
click at [357, 102] on link "View License Usage" at bounding box center [359, 101] width 38 height 6
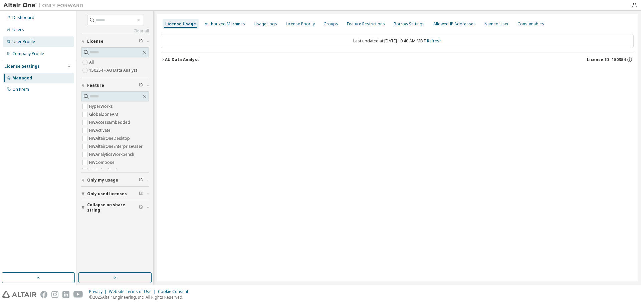
click at [25, 43] on div "User Profile" at bounding box center [23, 41] width 23 height 5
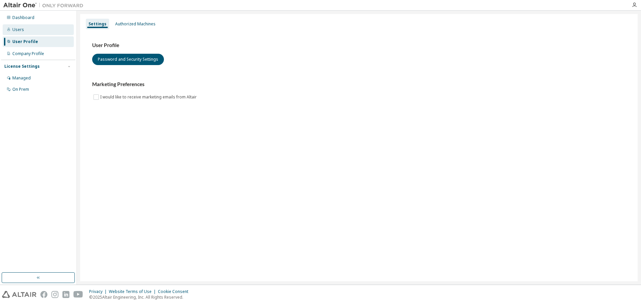
click at [20, 30] on div "Users" at bounding box center [18, 29] width 12 height 5
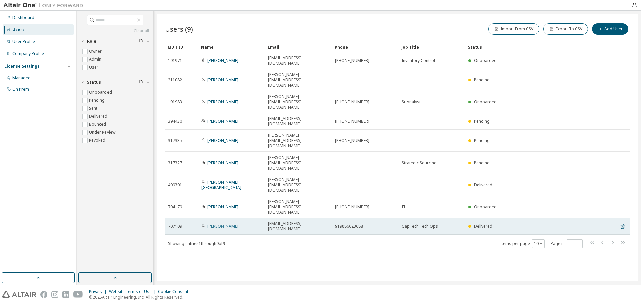
click at [218, 223] on link "Shaik Shavali" at bounding box center [222, 226] width 31 height 6
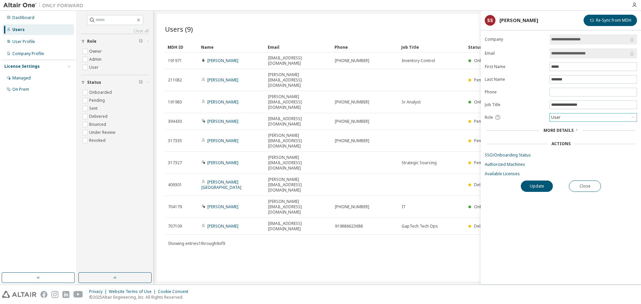
click at [602, 118] on div "User" at bounding box center [593, 117] width 87 height 8
click at [559, 126] on li "Admin" at bounding box center [592, 126] width 85 height 9
click at [540, 186] on button "Update" at bounding box center [537, 186] width 32 height 11
click at [568, 128] on span "More Details" at bounding box center [558, 130] width 30 height 6
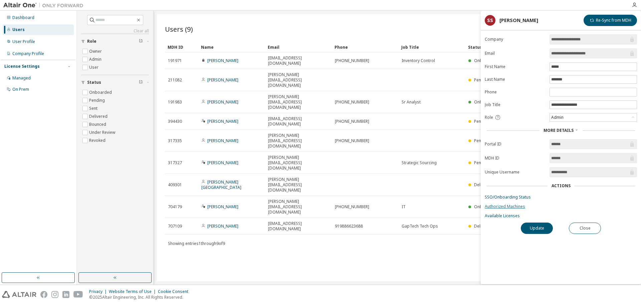
click at [503, 205] on link "Authorized Machines" at bounding box center [561, 206] width 152 height 5
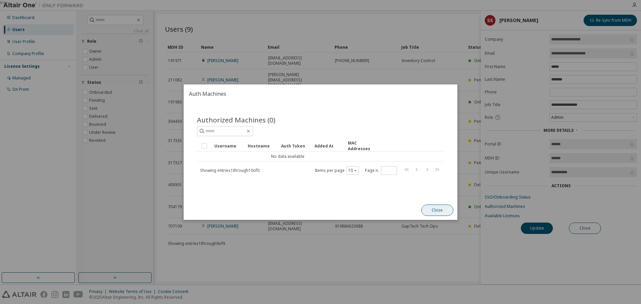
click at [437, 210] on button "Close" at bounding box center [437, 210] width 32 height 11
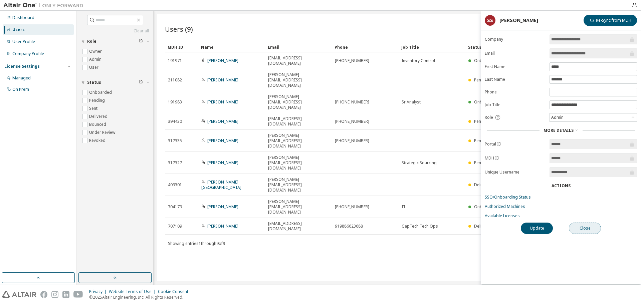
click at [592, 228] on button "Close" at bounding box center [585, 228] width 32 height 11
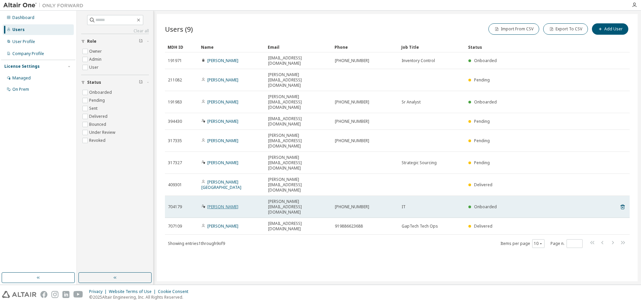
click at [212, 204] on link "Anthony James" at bounding box center [222, 207] width 31 height 6
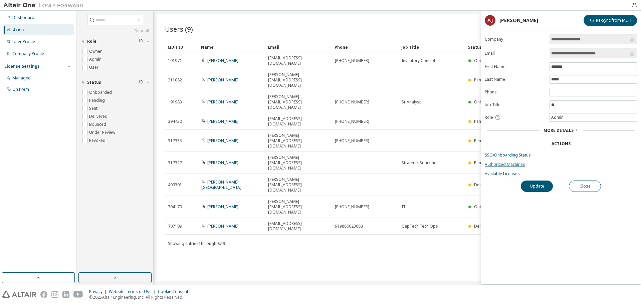
click at [500, 163] on link "Authorized Machines" at bounding box center [561, 164] width 152 height 5
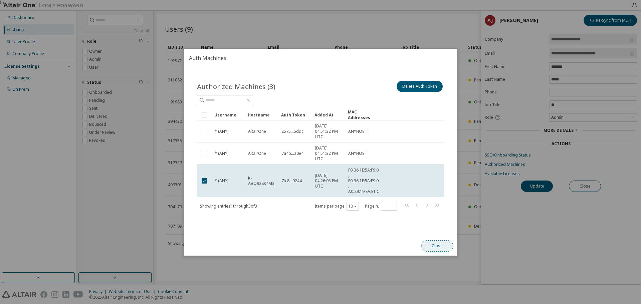
click at [447, 244] on button "Close" at bounding box center [437, 245] width 32 height 11
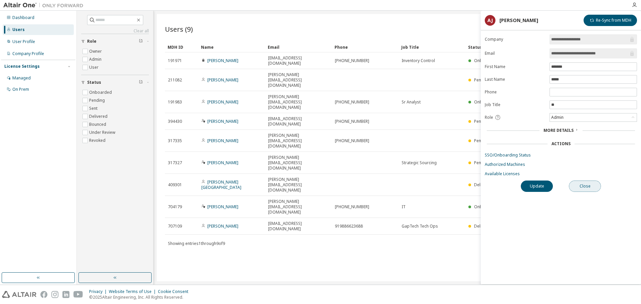
click at [596, 181] on button "Close" at bounding box center [585, 186] width 32 height 11
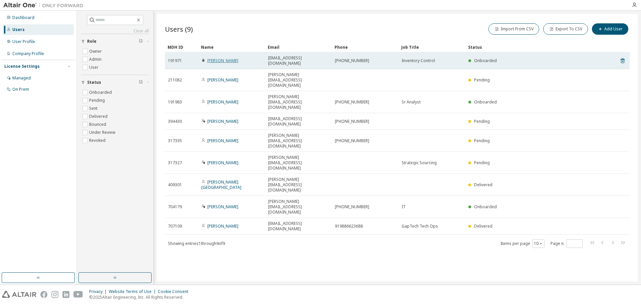
click at [217, 59] on link "Roger Flanagan" at bounding box center [222, 61] width 31 height 6
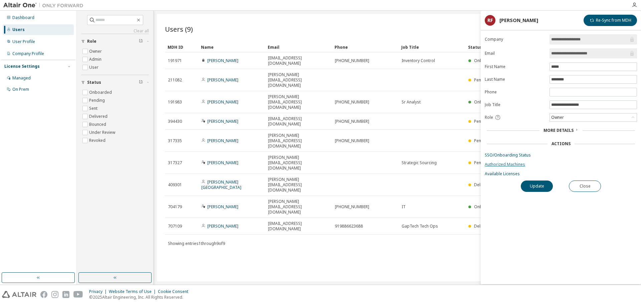
click at [510, 163] on link "Authorized Machines" at bounding box center [561, 164] width 152 height 5
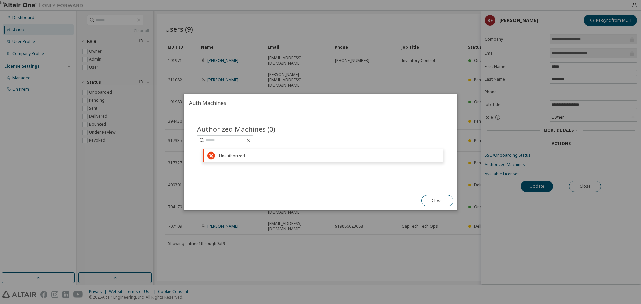
click at [211, 155] on icon at bounding box center [211, 156] width 8 height 8
click at [435, 199] on button "Close" at bounding box center [437, 200] width 32 height 11
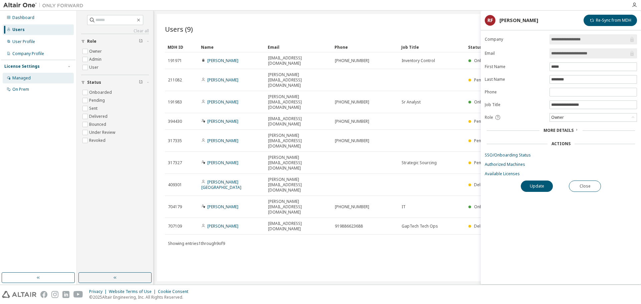
click at [26, 78] on div "Managed" at bounding box center [21, 77] width 18 height 5
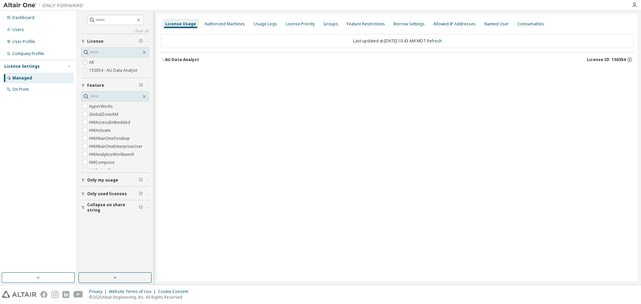
drag, startPoint x: 166, startPoint y: 58, endPoint x: 175, endPoint y: 59, distance: 9.8
click at [166, 58] on div "AU Data Analyst" at bounding box center [182, 59] width 34 height 5
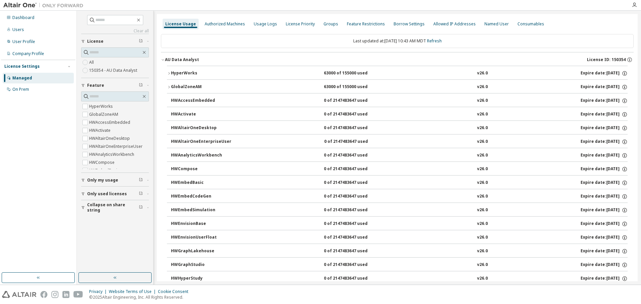
click at [191, 73] on div "HyperWorks" at bounding box center [201, 73] width 60 height 6
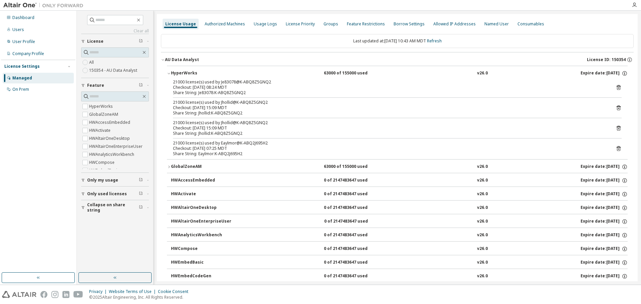
click at [179, 165] on div "GlobalZoneAM" at bounding box center [201, 167] width 60 height 6
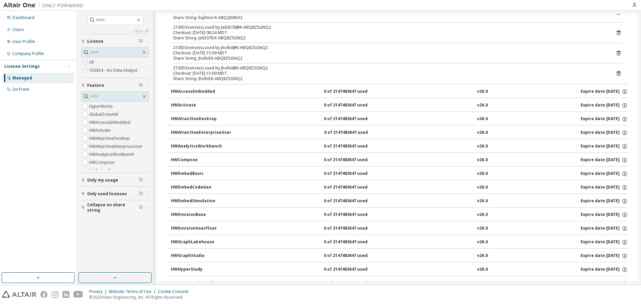
scroll to position [134, 0]
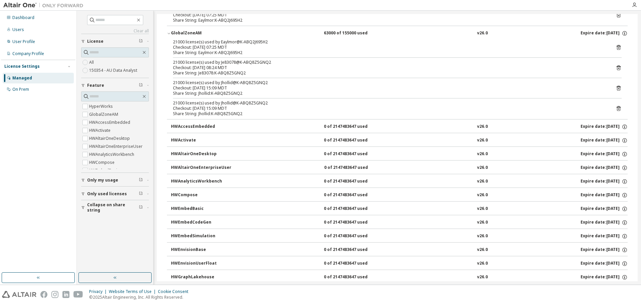
click at [170, 32] on icon "button" at bounding box center [169, 33] width 4 height 4
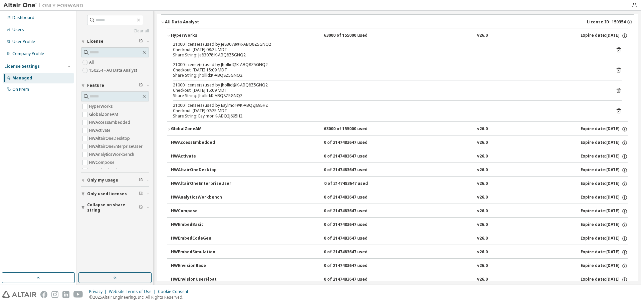
scroll to position [33, 0]
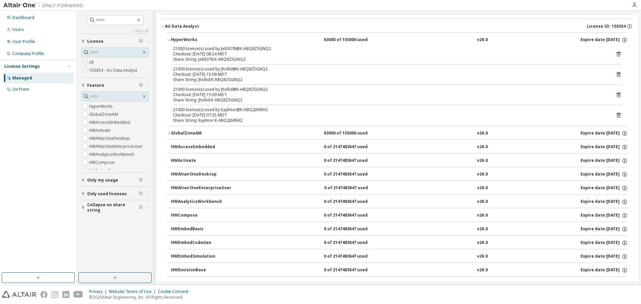
click at [172, 40] on div "HyperWorks" at bounding box center [201, 40] width 60 height 6
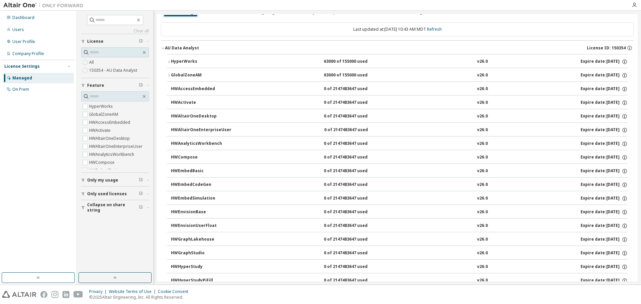
scroll to position [0, 0]
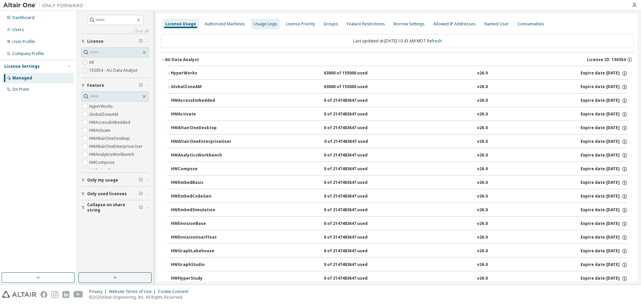
click at [263, 22] on div "Usage Logs" at bounding box center [265, 23] width 23 height 5
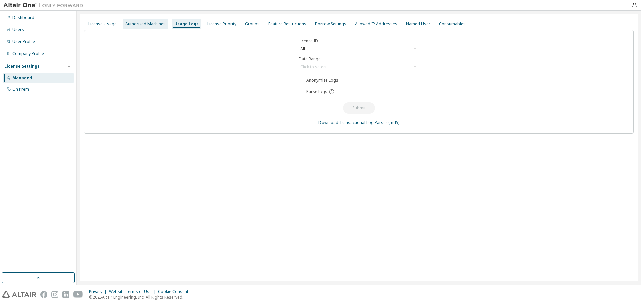
click at [150, 24] on div "Authorized Machines" at bounding box center [145, 23] width 40 height 5
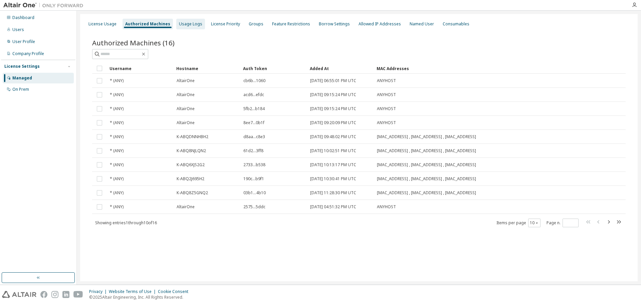
click at [190, 25] on div "Usage Logs" at bounding box center [190, 23] width 23 height 5
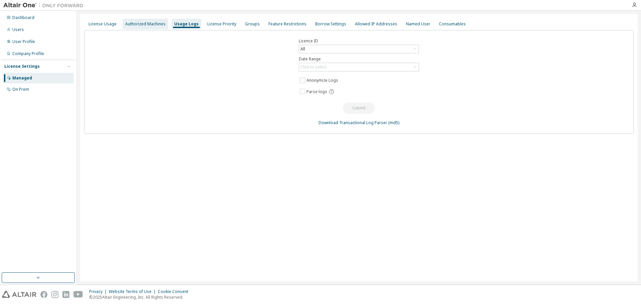
drag, startPoint x: 128, startPoint y: 22, endPoint x: 167, endPoint y: 25, distance: 38.8
click at [129, 23] on div "Authorized Machines" at bounding box center [145, 23] width 40 height 5
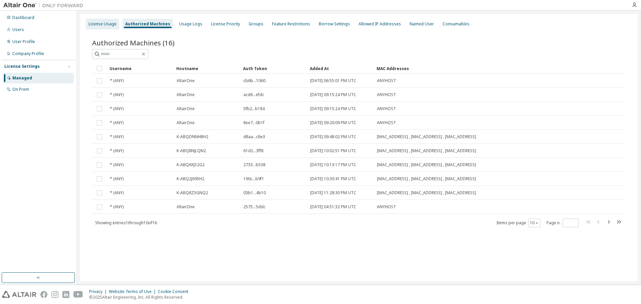
click at [101, 23] on div "License Usage" at bounding box center [102, 23] width 28 height 5
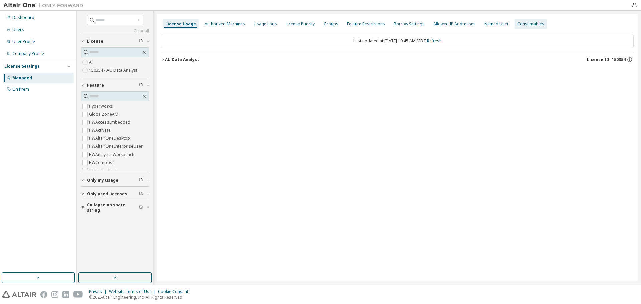
click at [517, 21] on div "Consumables" at bounding box center [530, 23] width 27 height 5
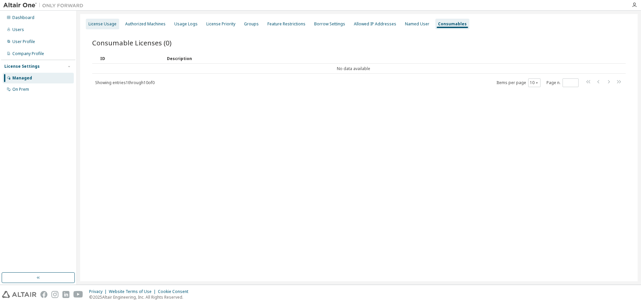
click at [107, 27] on div "License Usage" at bounding box center [102, 24] width 33 height 11
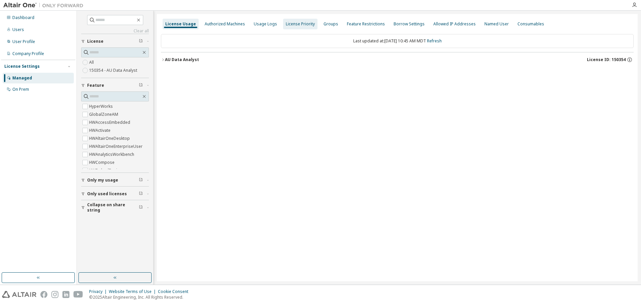
click at [304, 26] on div "License Priority" at bounding box center [300, 23] width 29 height 5
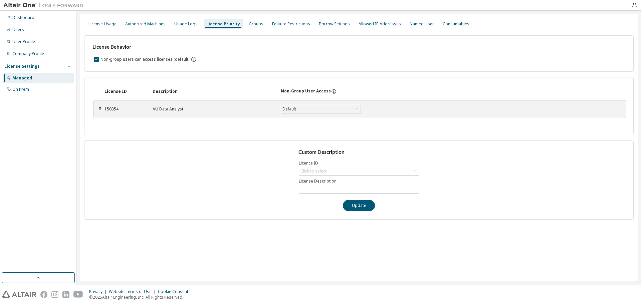
click at [99, 109] on div "⠿" at bounding box center [100, 108] width 4 height 5
drag, startPoint x: 149, startPoint y: 108, endPoint x: 187, endPoint y: 111, distance: 37.8
click at [187, 111] on div "150354 AU Data Analyst Default Save" at bounding box center [251, 109] width 296 height 12
click at [356, 109] on icon at bounding box center [355, 108] width 7 height 7
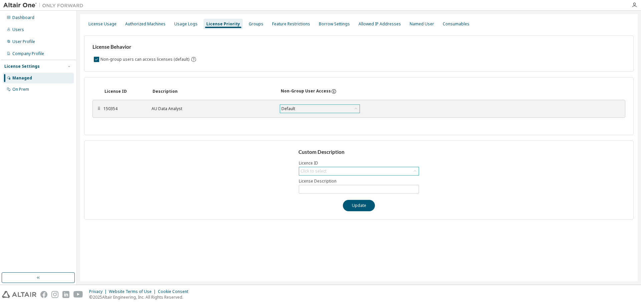
click at [309, 171] on div "Click to select" at bounding box center [313, 171] width 26 height 5
click at [314, 190] on input "text" at bounding box center [358, 189] width 117 height 5
click at [99, 109] on div "⠿" at bounding box center [99, 108] width 4 height 5
click at [331, 187] on input "text" at bounding box center [358, 189] width 117 height 5
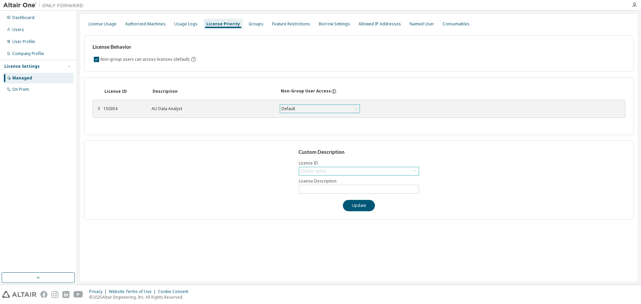
click at [328, 170] on div "Click to select" at bounding box center [358, 171] width 119 height 8
click at [312, 187] on li "150354 - AU Data Analyst" at bounding box center [358, 190] width 118 height 9
type input "**********"
drag, startPoint x: 337, startPoint y: 191, endPoint x: 298, endPoint y: 189, distance: 39.4
click at [298, 189] on div "**********" at bounding box center [358, 180] width 549 height 79
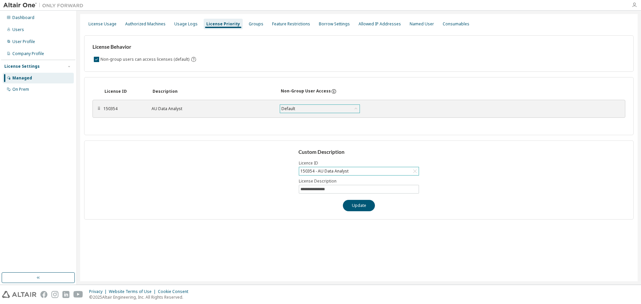
click at [634, 4] on icon "button" at bounding box center [633, 4] width 5 height 5
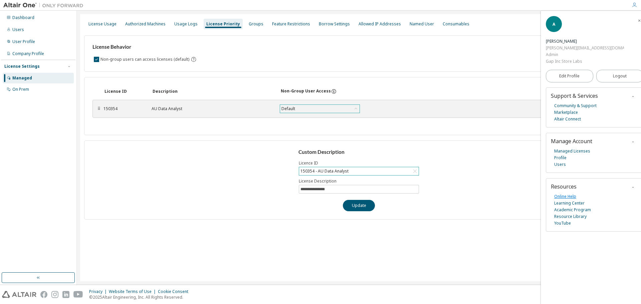
click at [567, 193] on link "Online Help" at bounding box center [565, 196] width 22 height 7
click at [22, 31] on div "Users" at bounding box center [18, 29] width 12 height 5
